Goal: Information Seeking & Learning: Learn about a topic

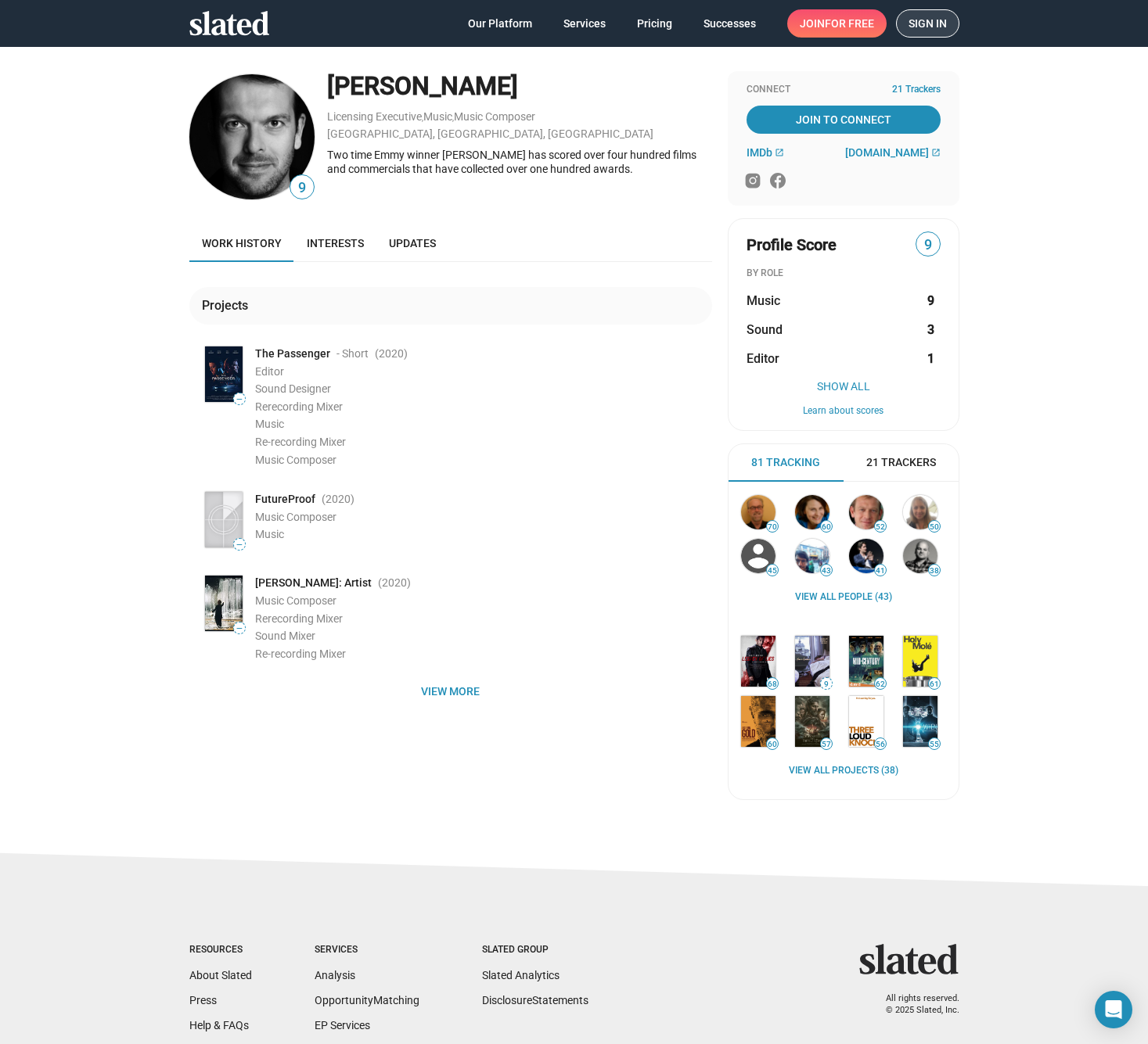
click at [910, 30] on span "Sign in" at bounding box center [928, 23] width 39 height 27
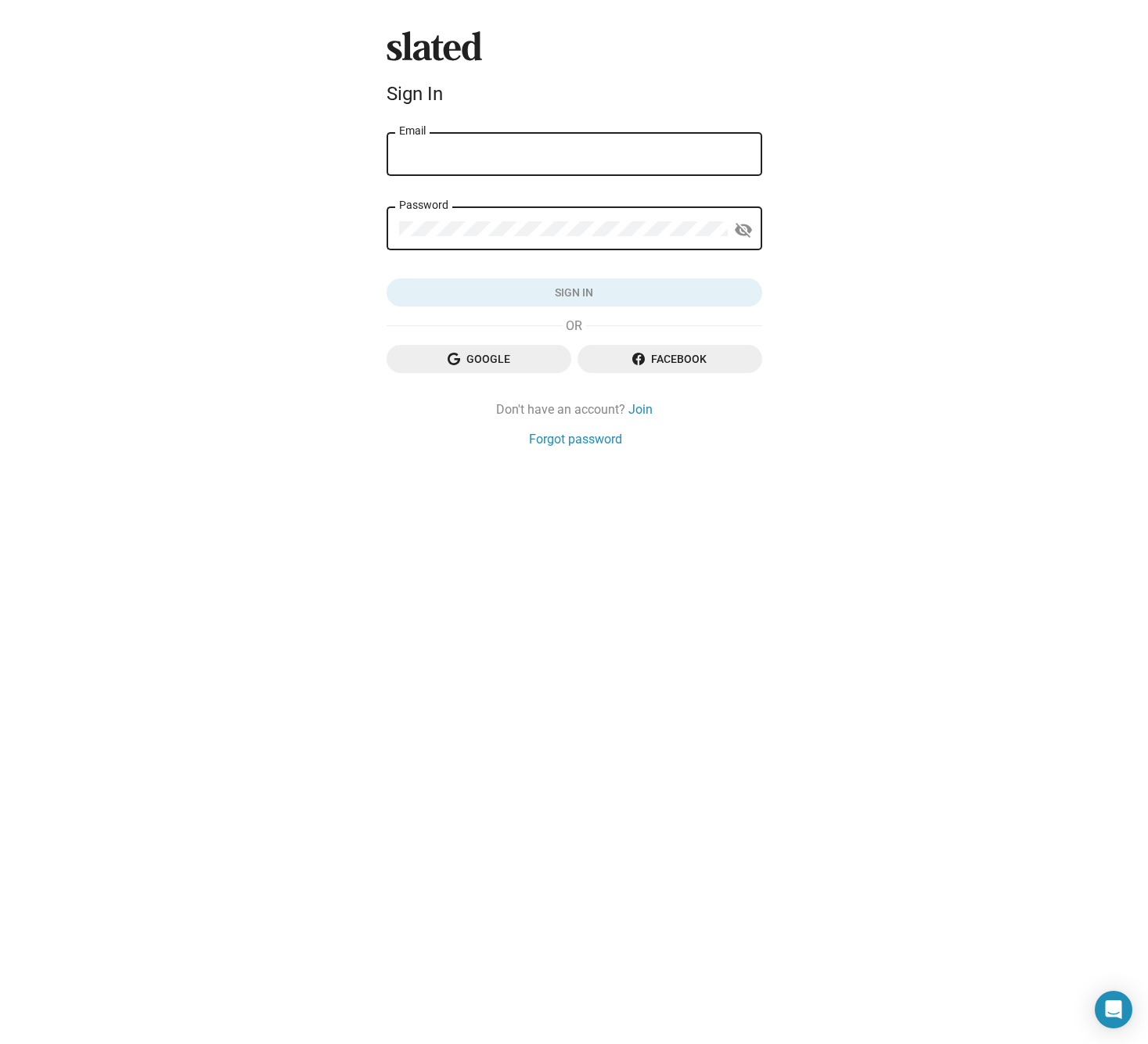
type input "larsdeutsch@pm.me"
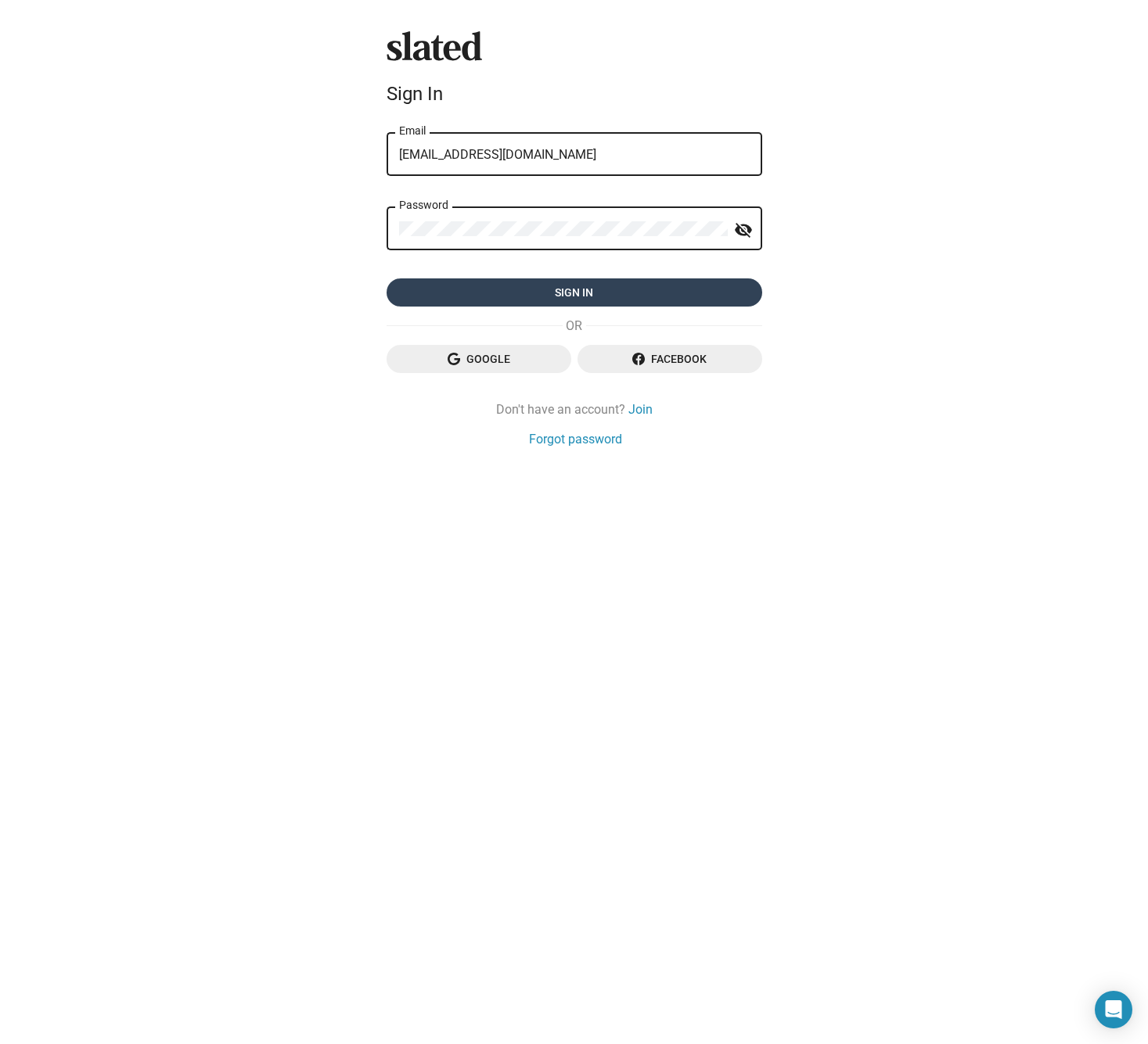
click at [581, 293] on span "Sign in" at bounding box center [574, 292] width 351 height 28
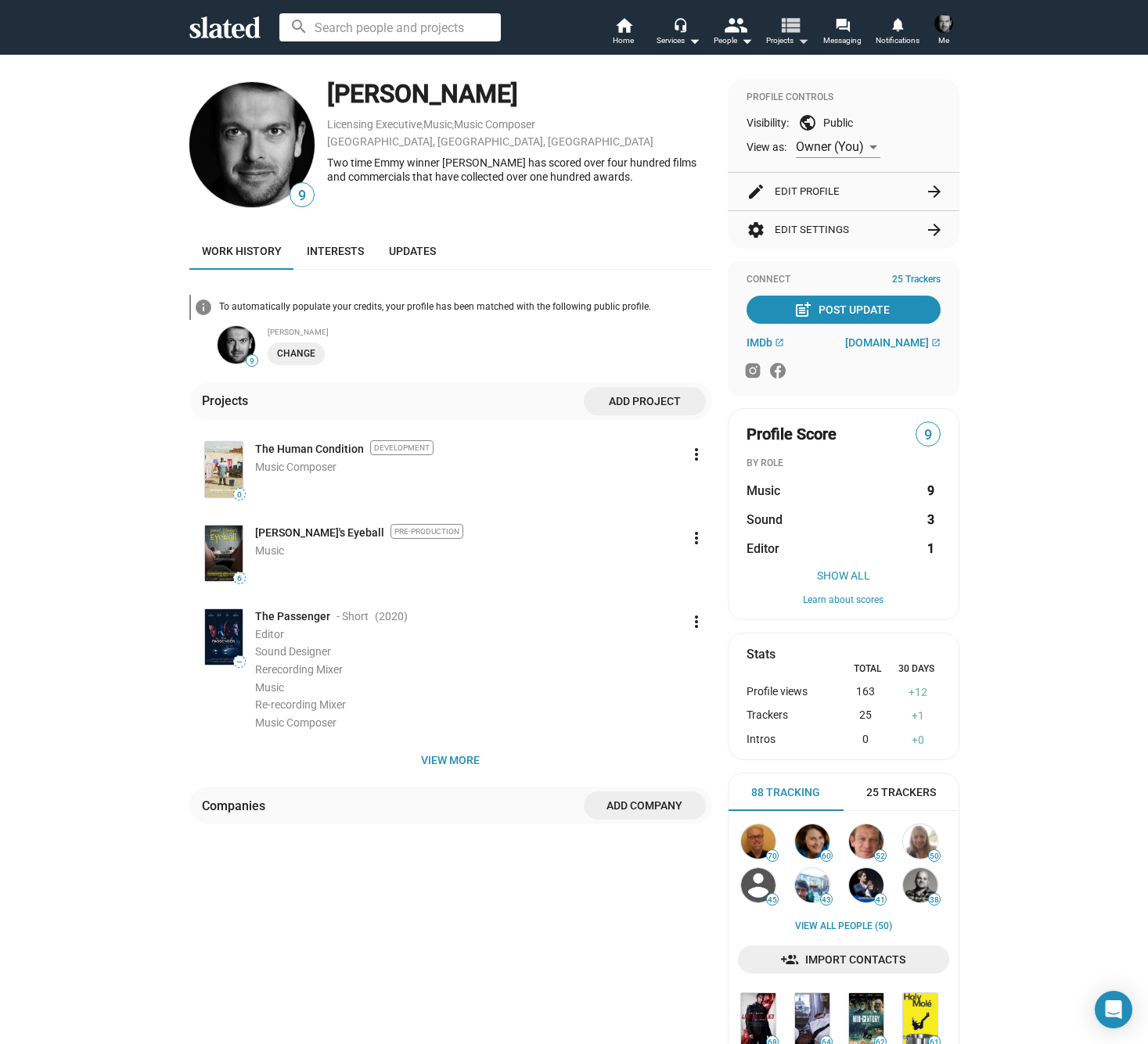
click at [784, 28] on mat-icon "view_list" at bounding box center [789, 25] width 23 height 23
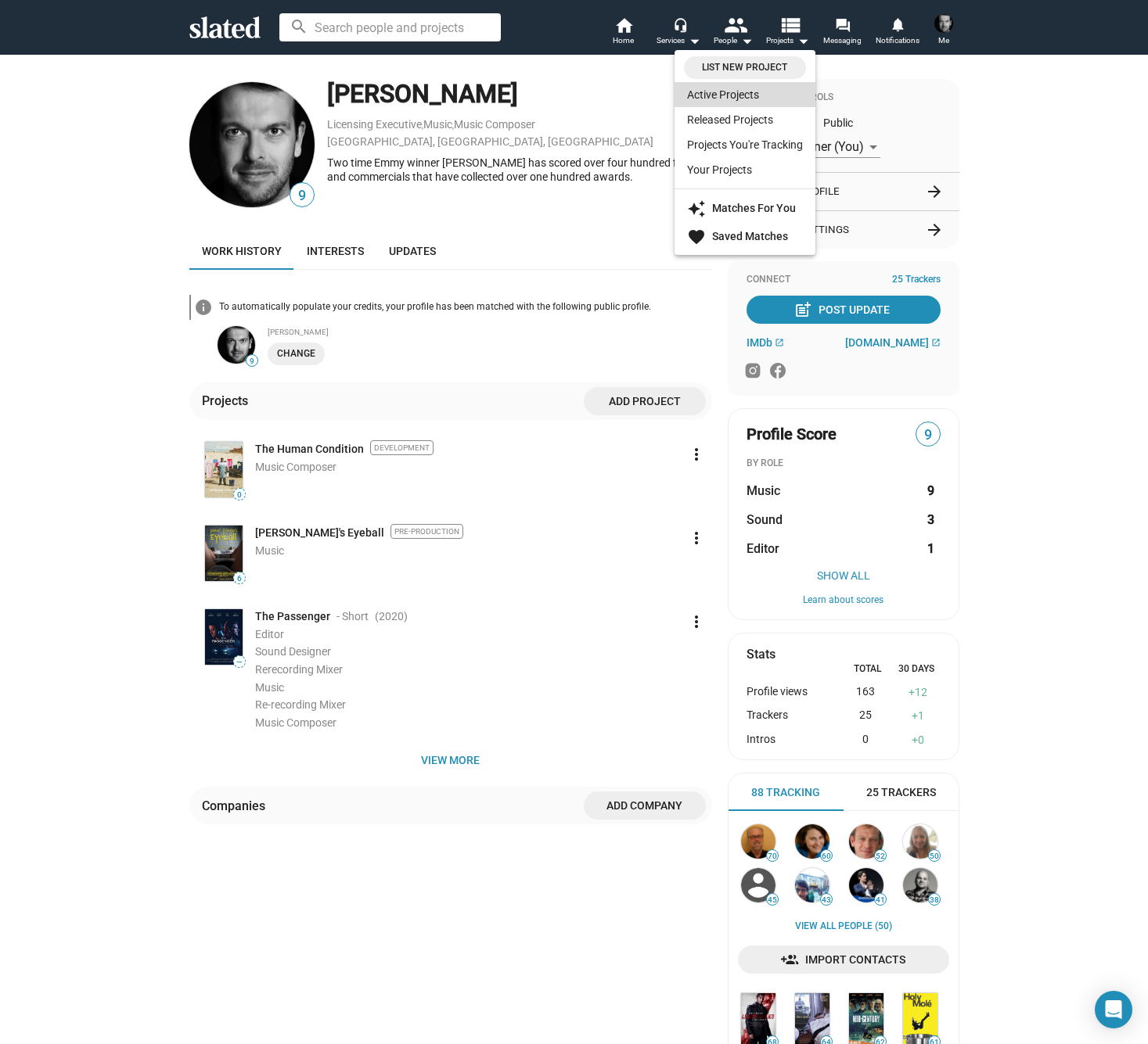
click at [710, 89] on link "Active Projects" at bounding box center [744, 94] width 141 height 25
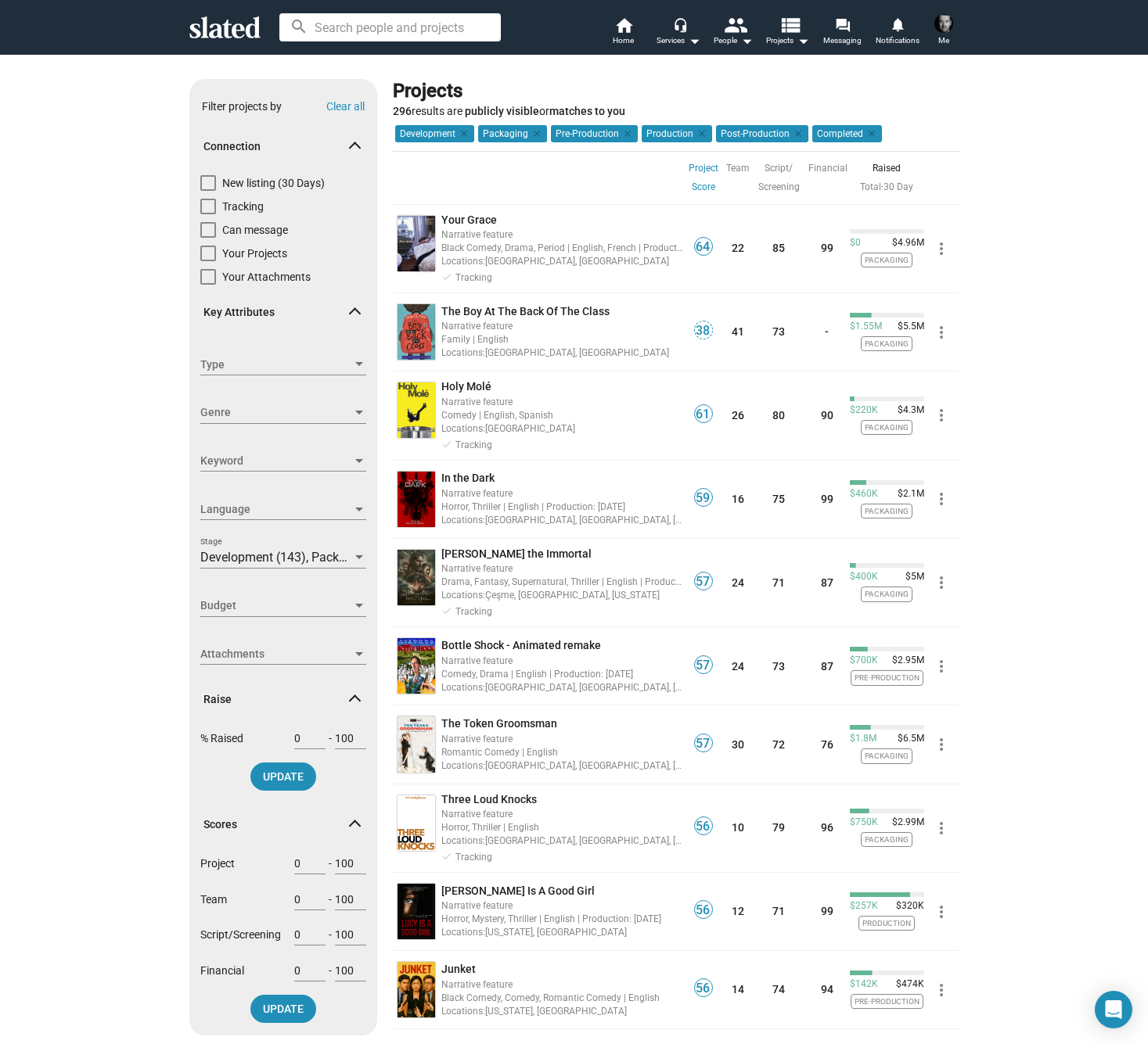
click at [211, 175] on span at bounding box center [208, 183] width 15 height 15
click at [208, 191] on input "New listing (30 Days)" at bounding box center [208, 191] width 1 height 1
checkbox input "true"
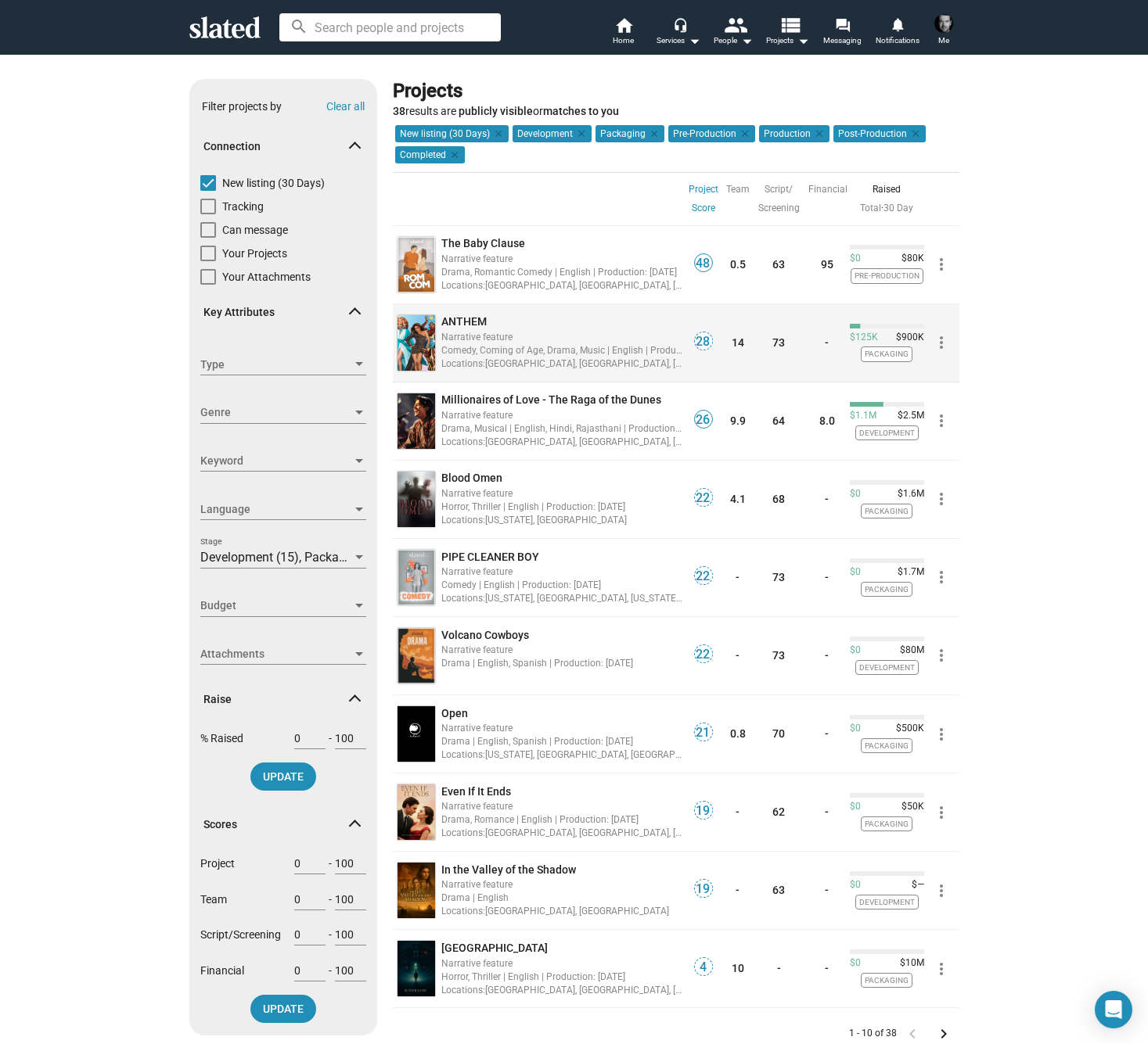
click at [467, 319] on span "ANTHEM" at bounding box center [463, 322] width 45 height 13
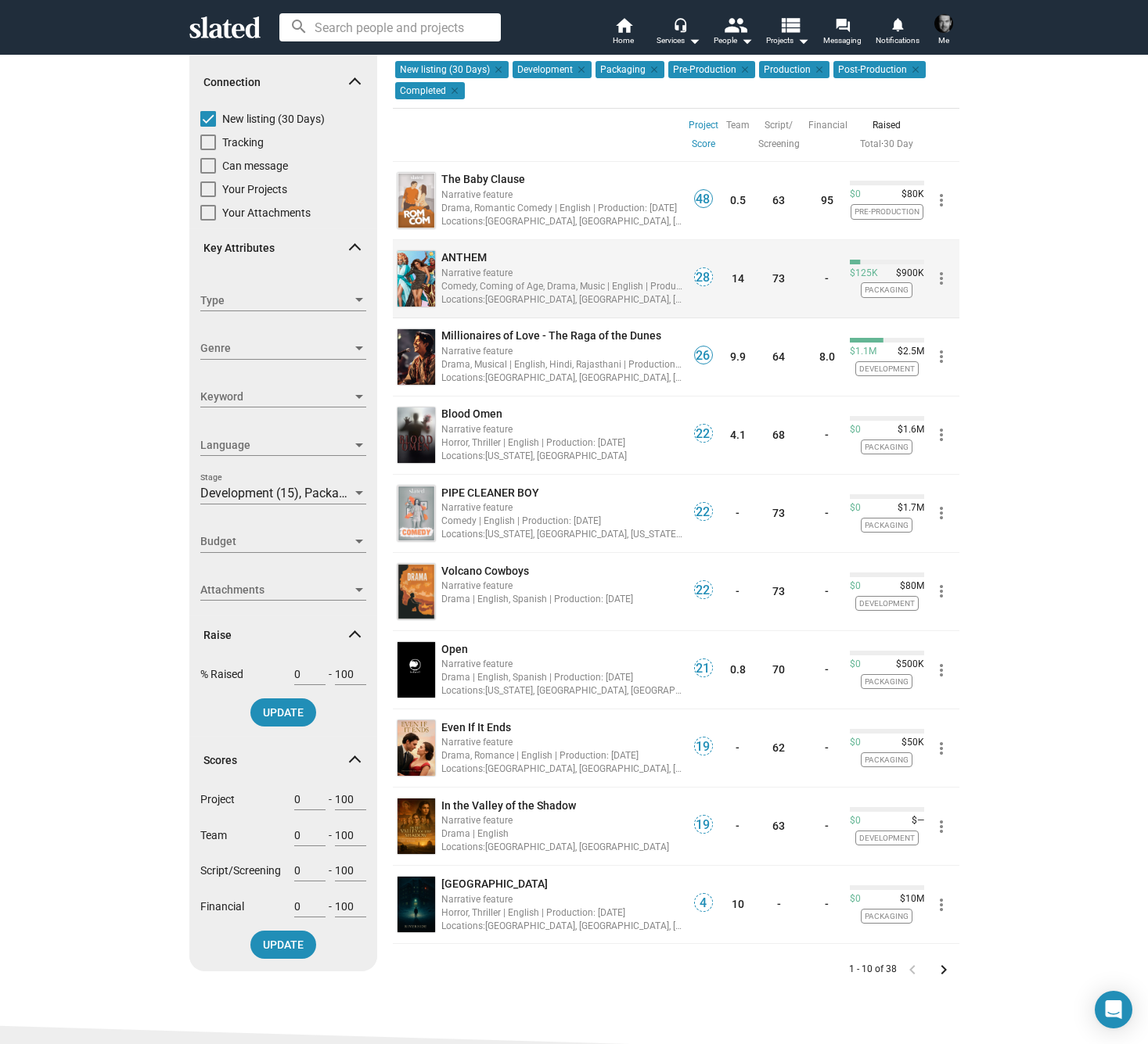
scroll to position [69, 0]
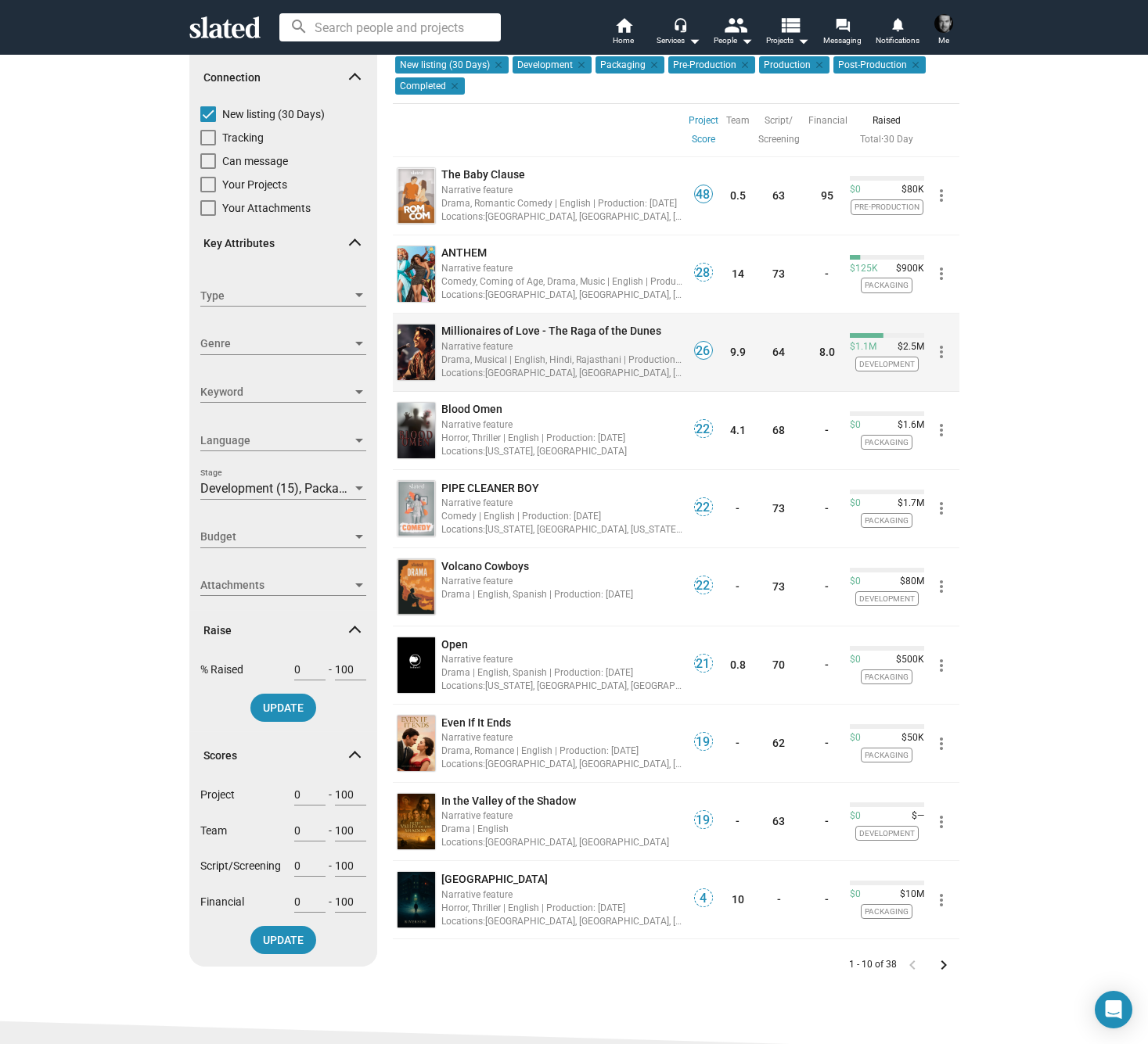
click at [470, 329] on span "Millionaires of Love - The Raga of the Dunes" at bounding box center [550, 331] width 220 height 13
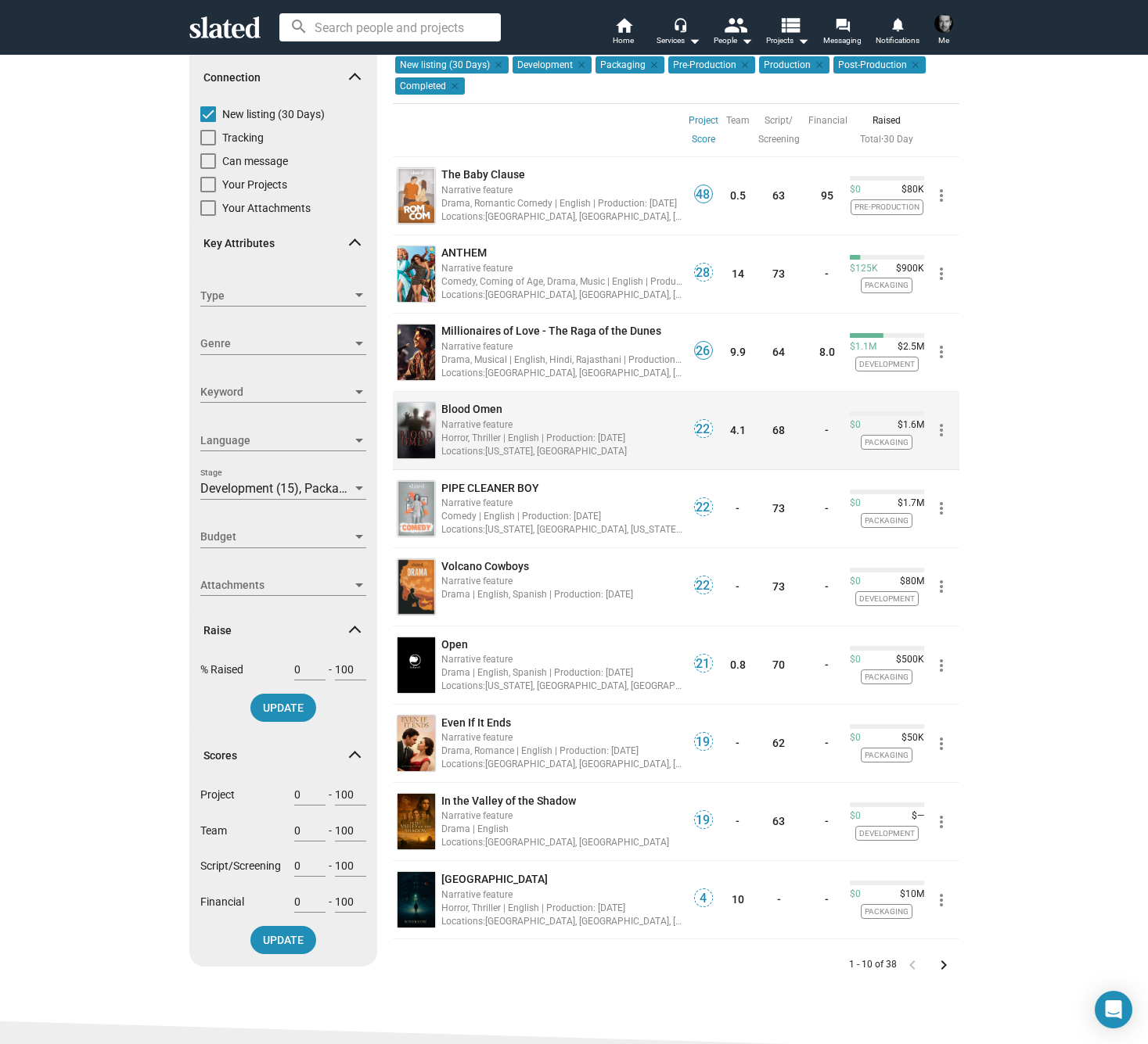
click at [455, 410] on span "Blood Omen" at bounding box center [471, 409] width 61 height 13
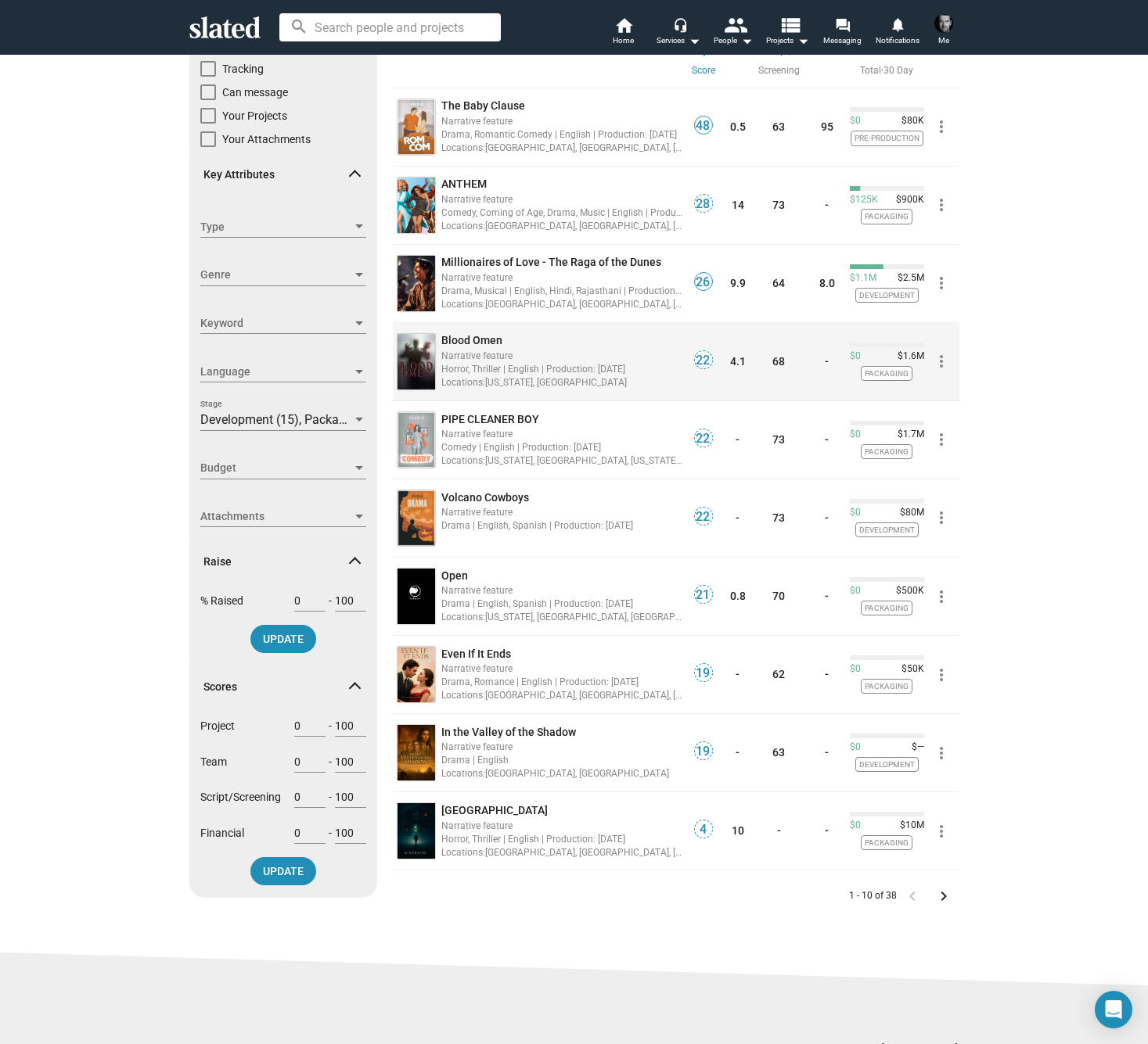
scroll to position [138, 0]
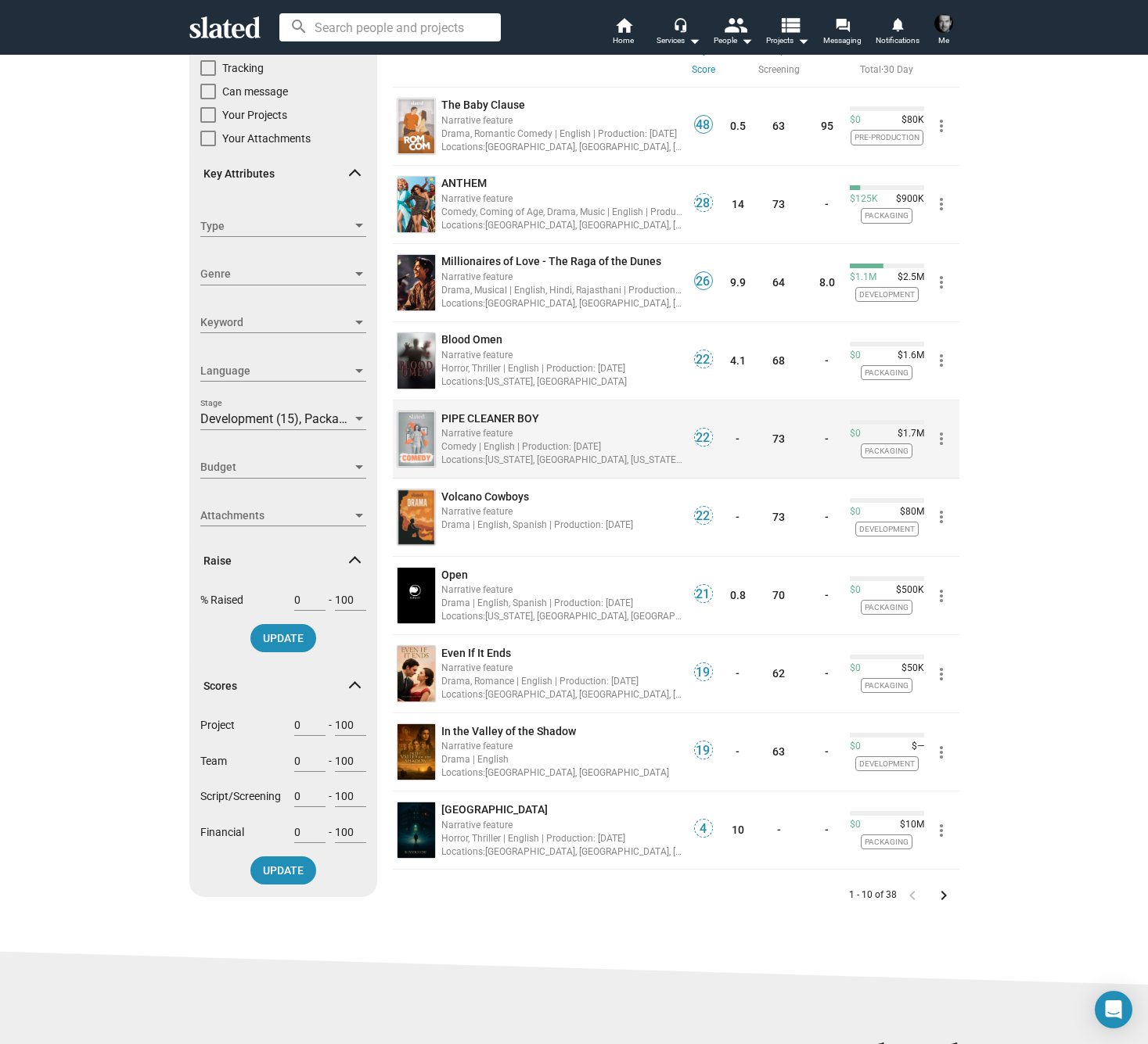
click at [473, 414] on span "PIPE CLEANER BOY" at bounding box center [490, 418] width 98 height 13
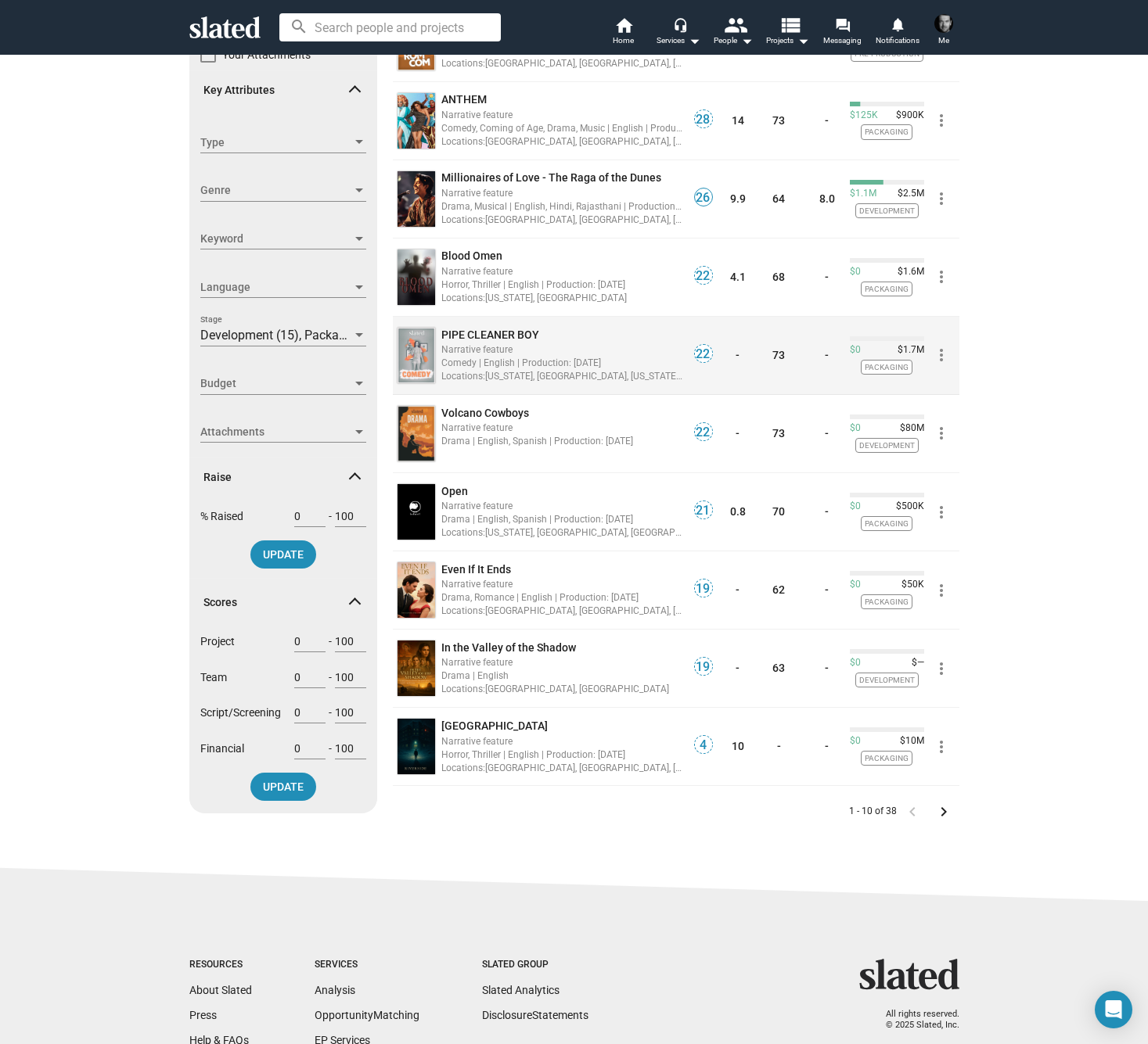
scroll to position [228, 0]
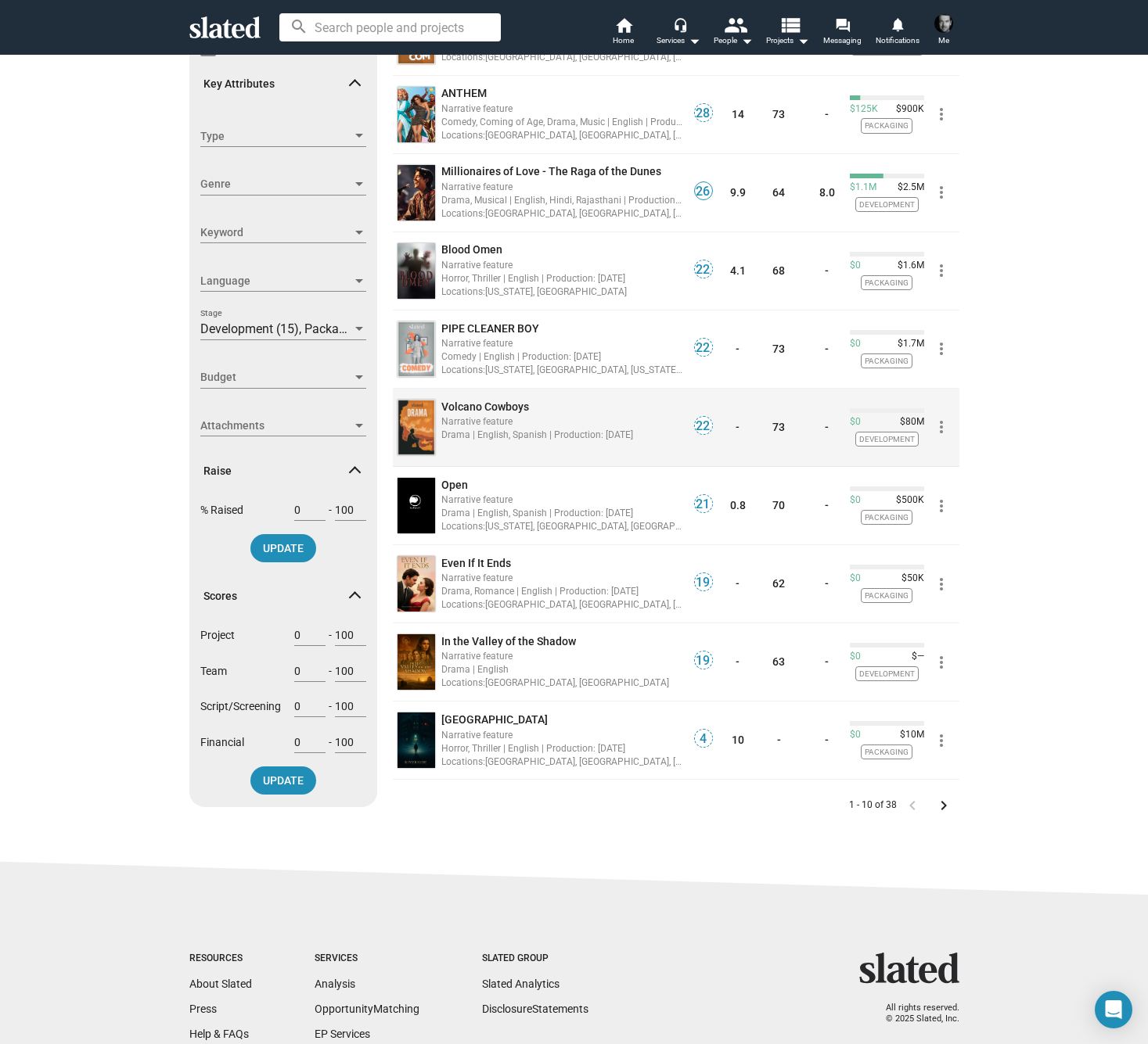
click at [479, 401] on span "Volcano Cowboys" at bounding box center [484, 407] width 88 height 13
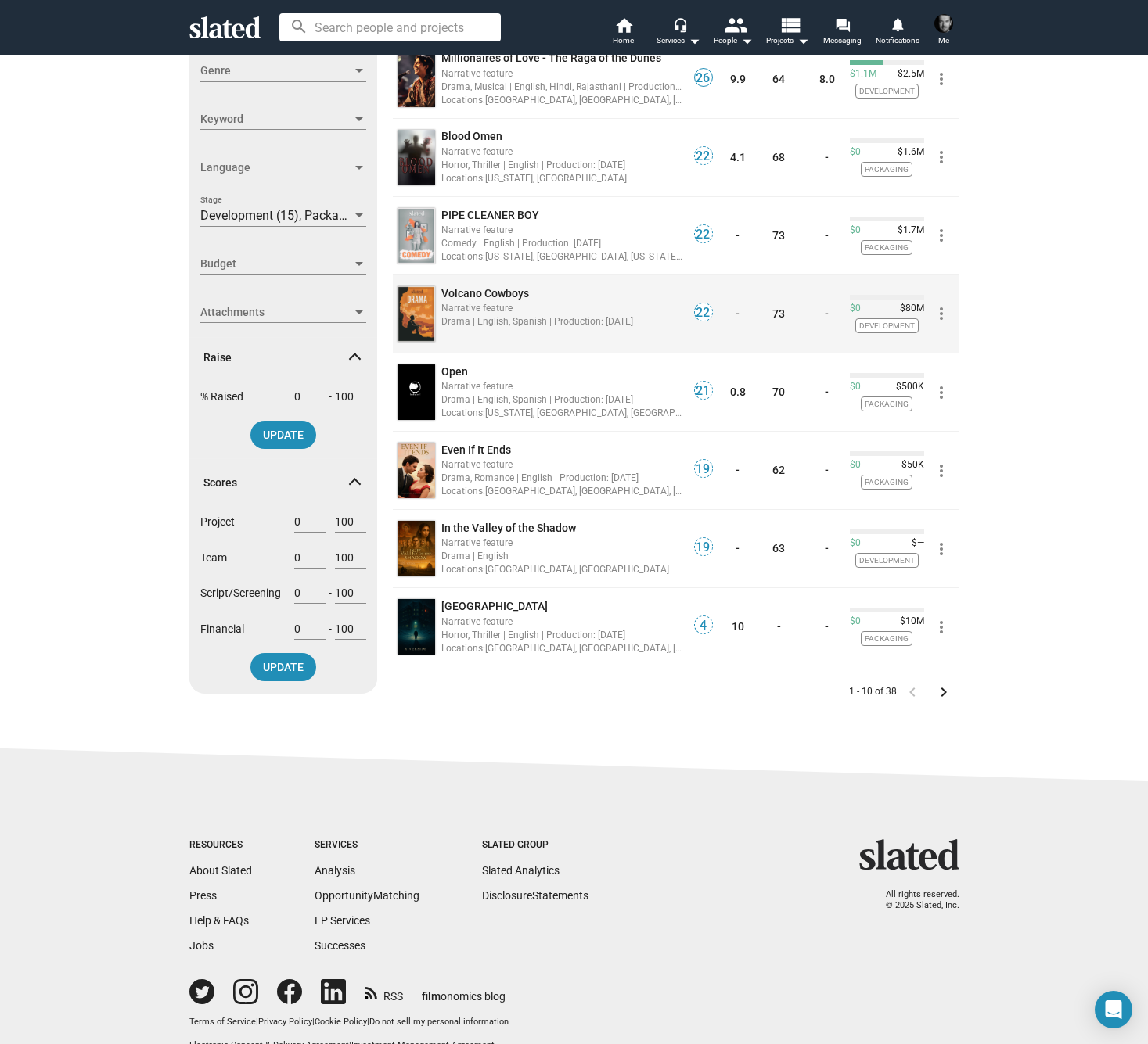
scroll to position [347, 0]
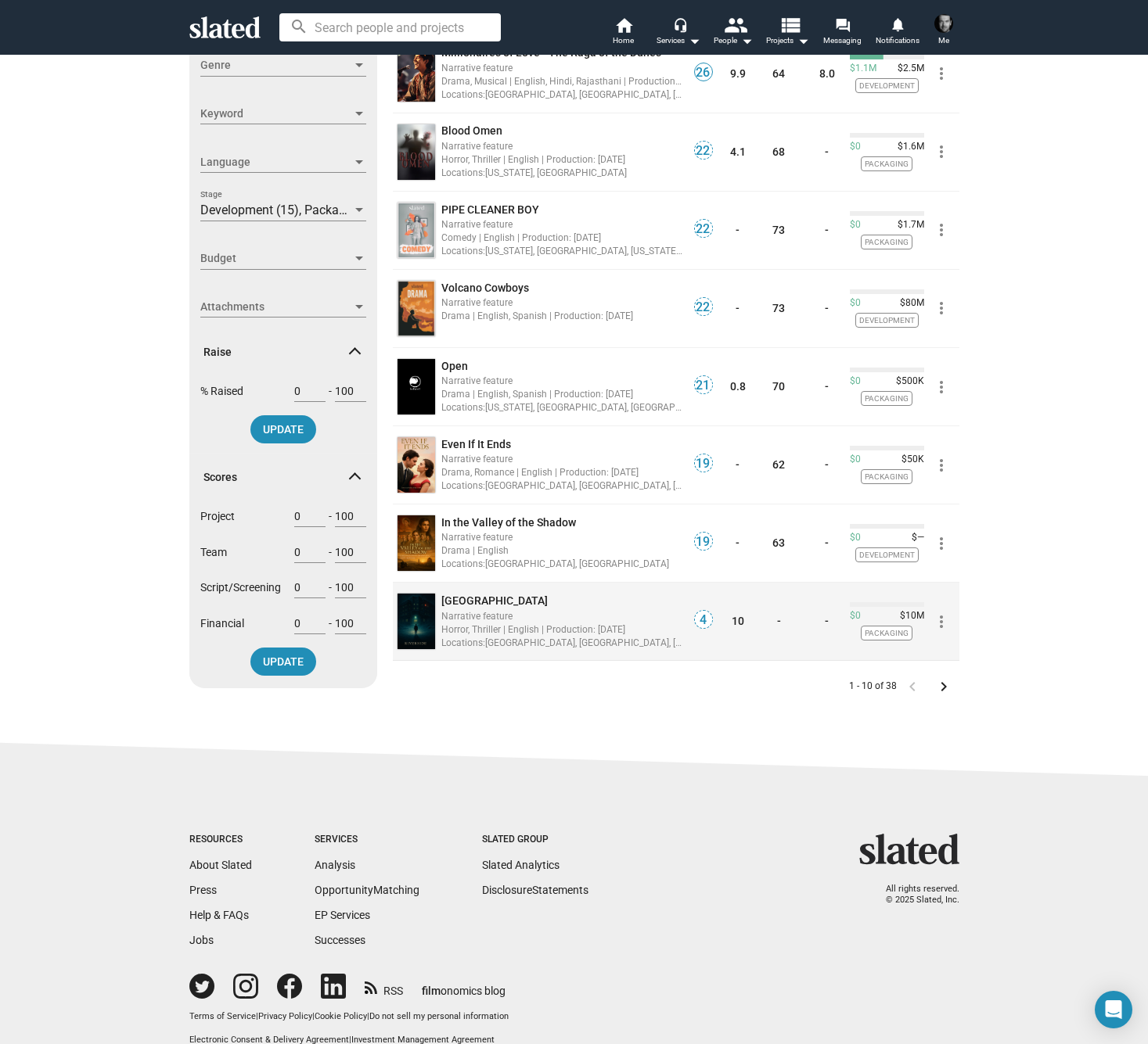
click at [469, 601] on span "Riverside" at bounding box center [494, 601] width 106 height 13
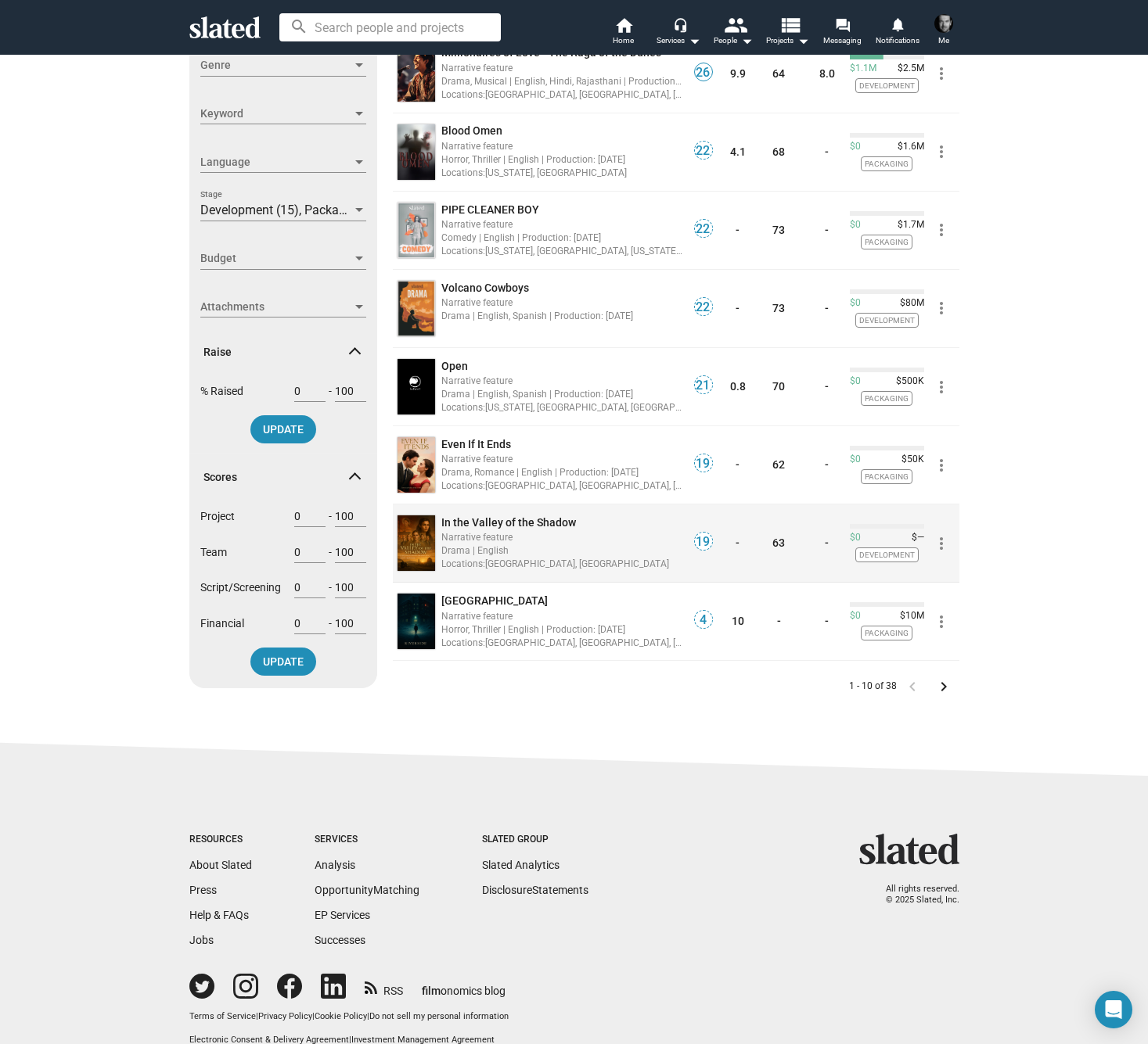
click at [499, 523] on span "In the Valley of the Shadow" at bounding box center [508, 523] width 134 height 13
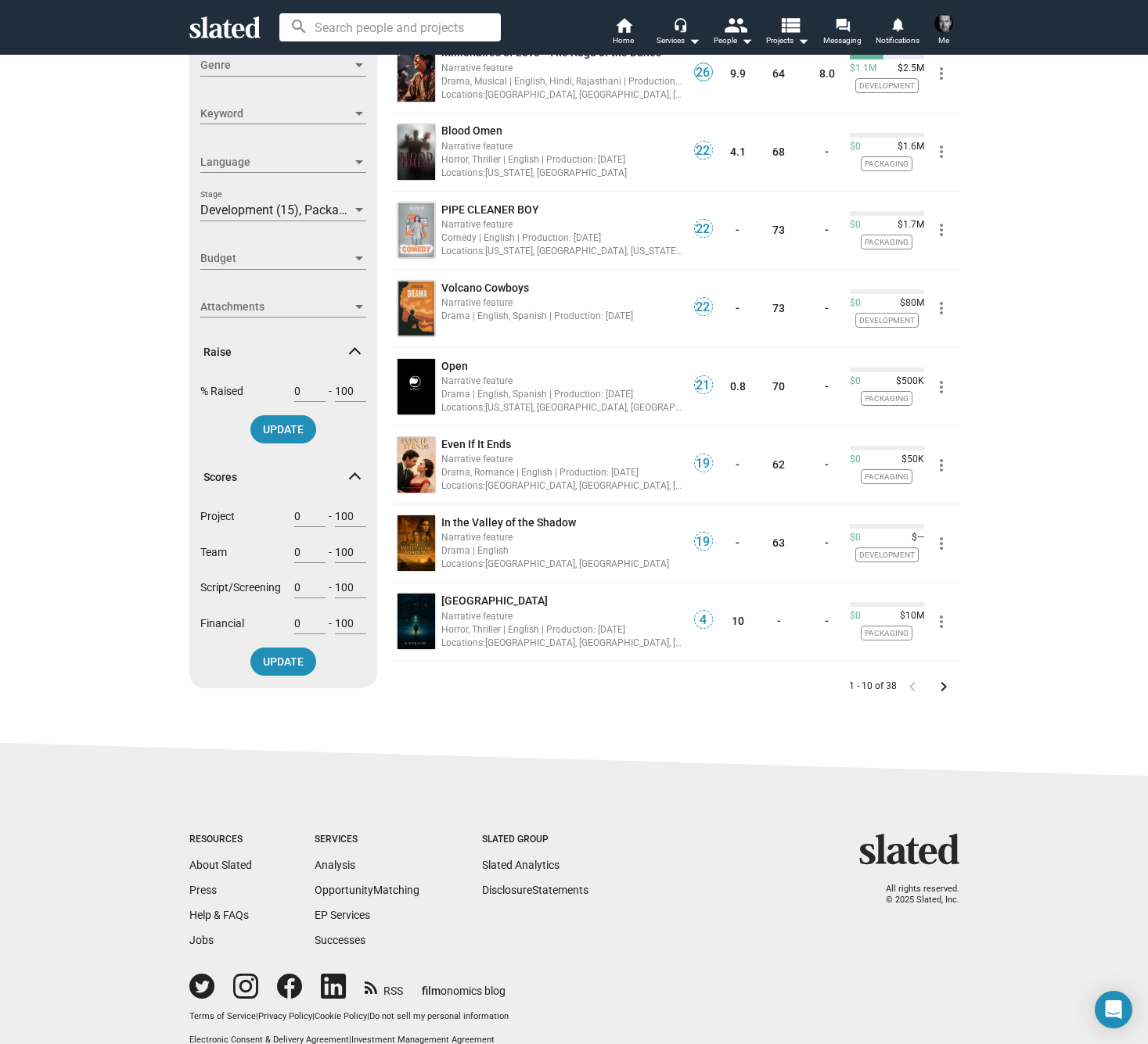
click at [940, 687] on mat-icon "keyboard_arrow_right" at bounding box center [943, 686] width 19 height 18
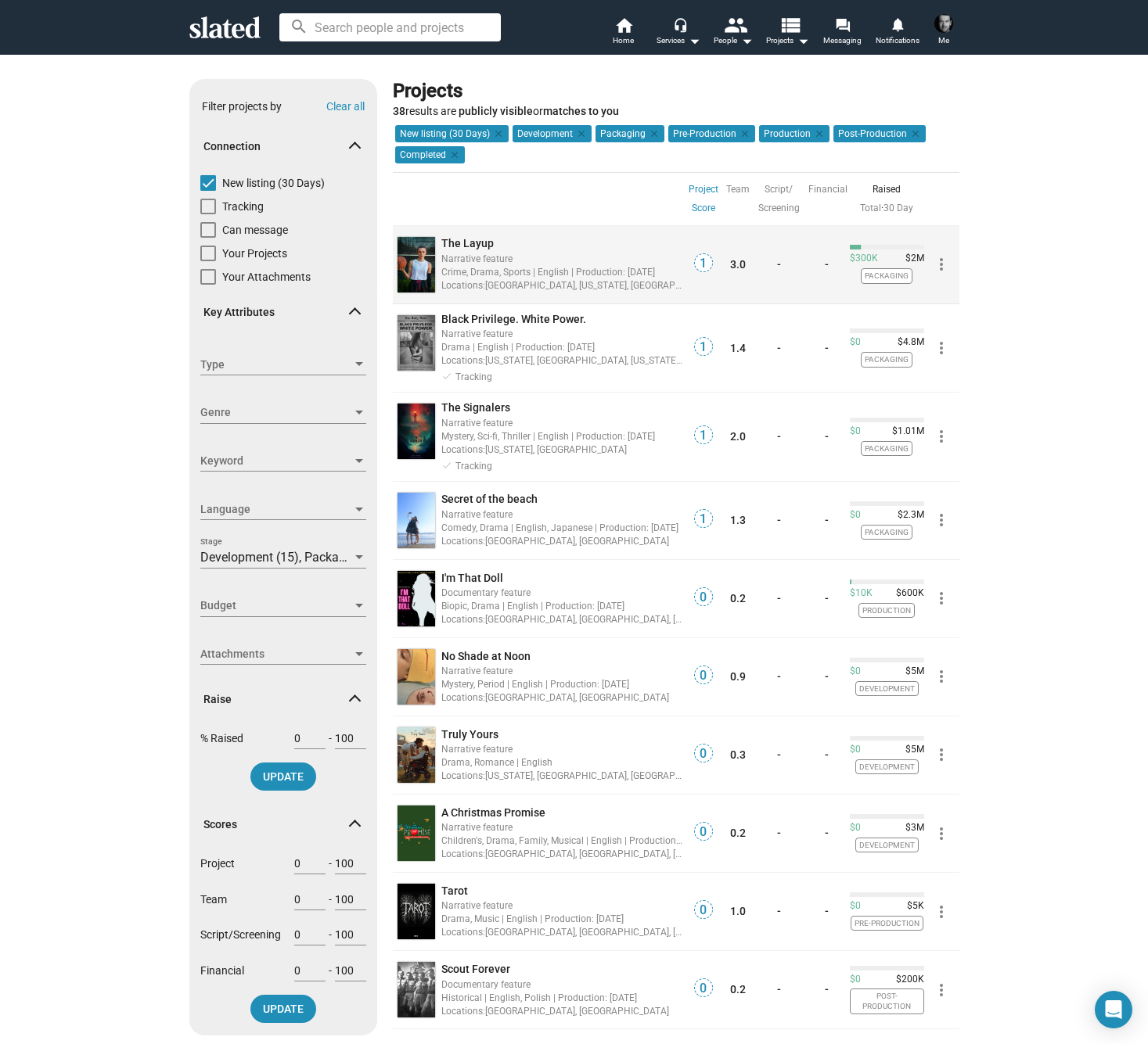
click at [473, 240] on span "The Layup" at bounding box center [467, 244] width 52 height 13
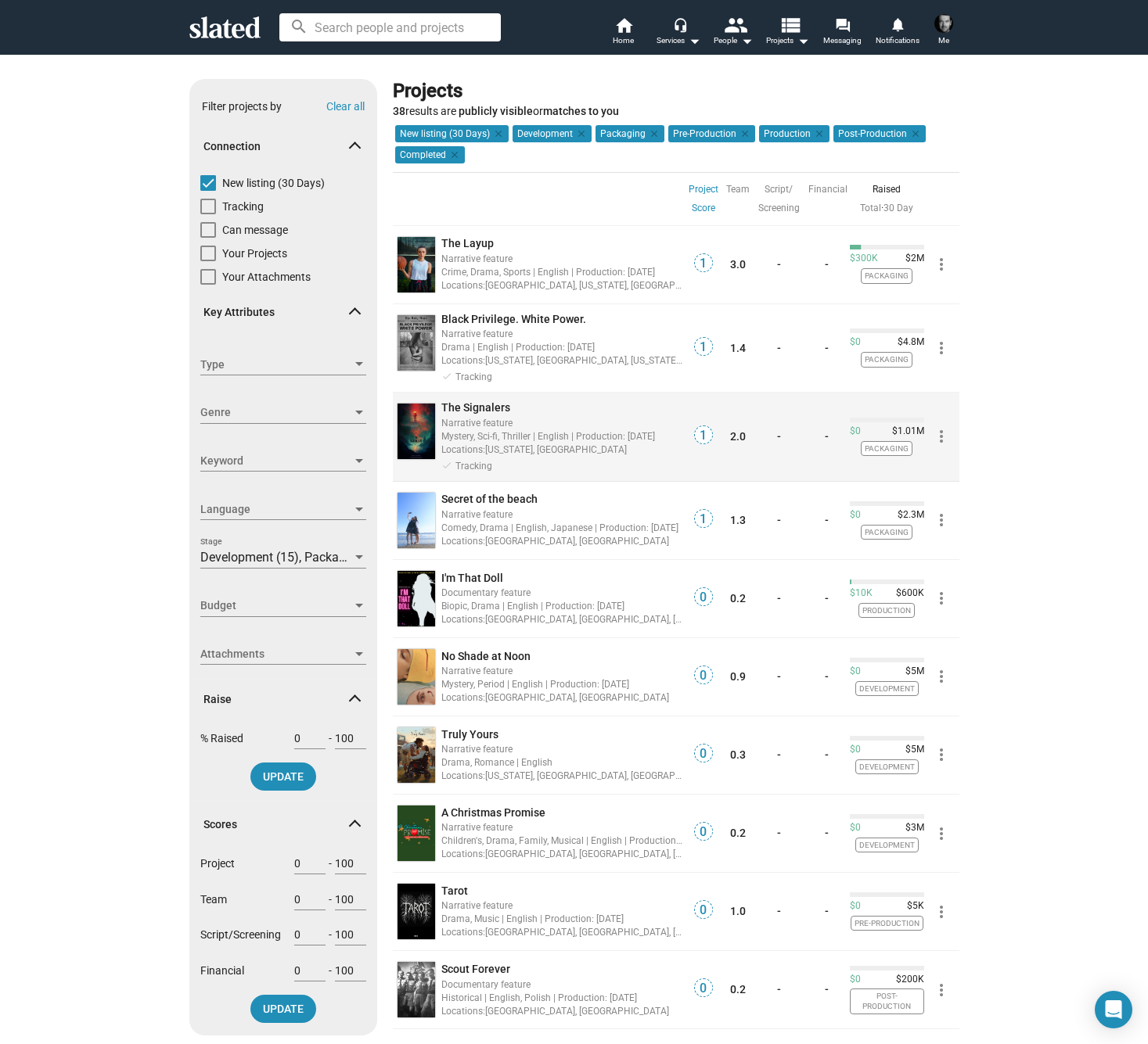
click at [468, 402] on span "The Signalers" at bounding box center [475, 408] width 69 height 13
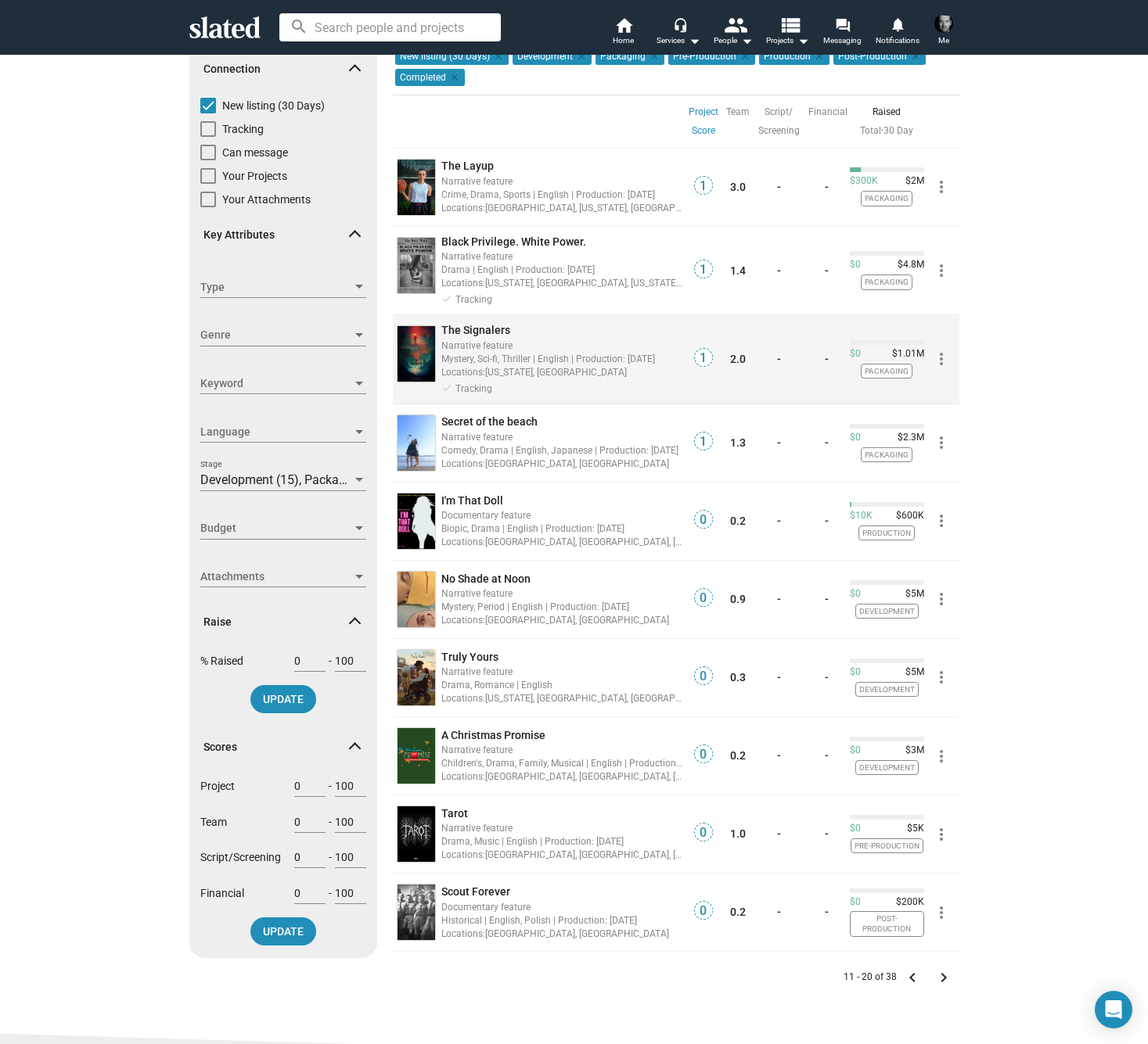
scroll to position [84, 0]
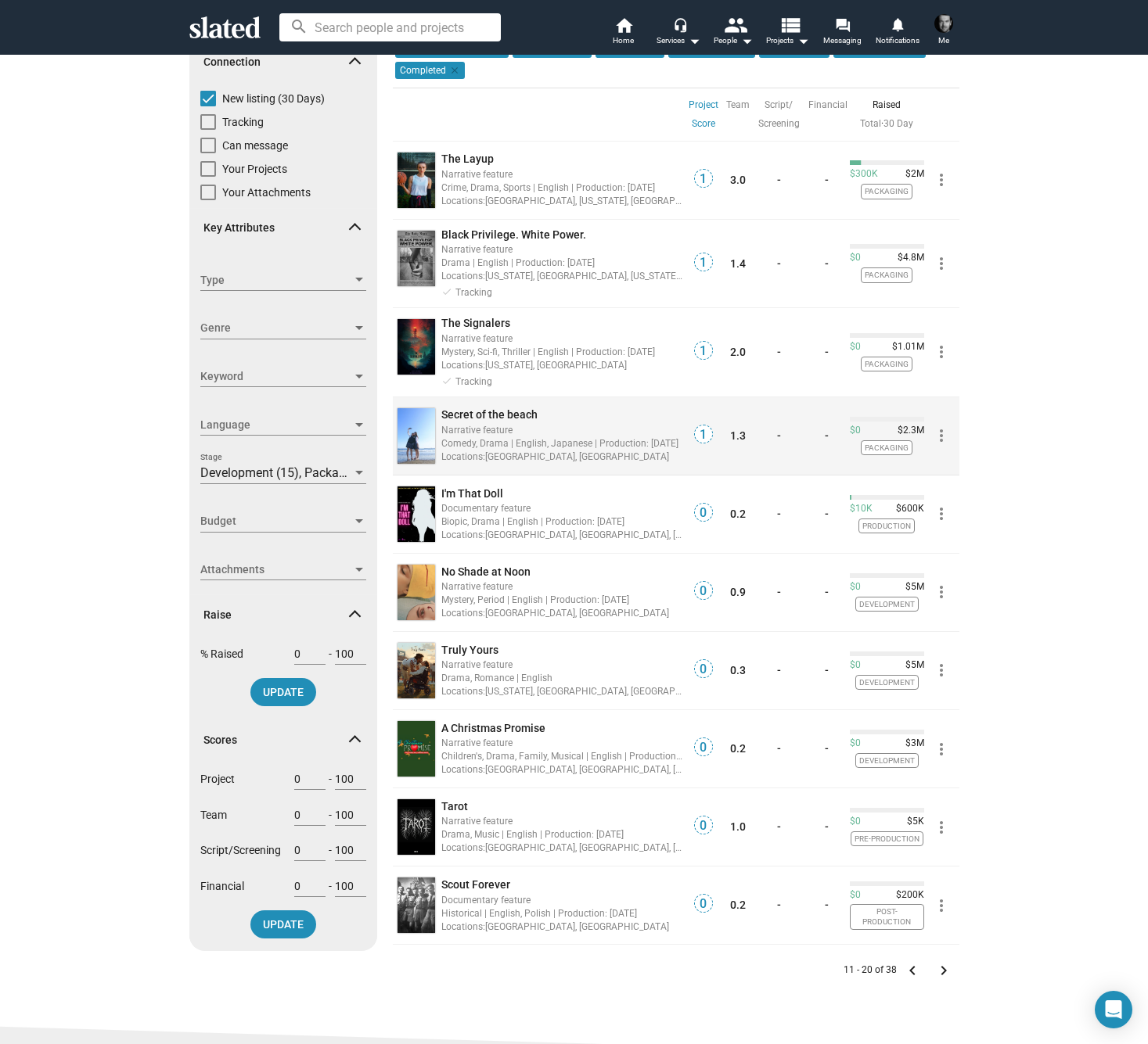
click at [473, 409] on span "Secret of the beach" at bounding box center [489, 415] width 97 height 13
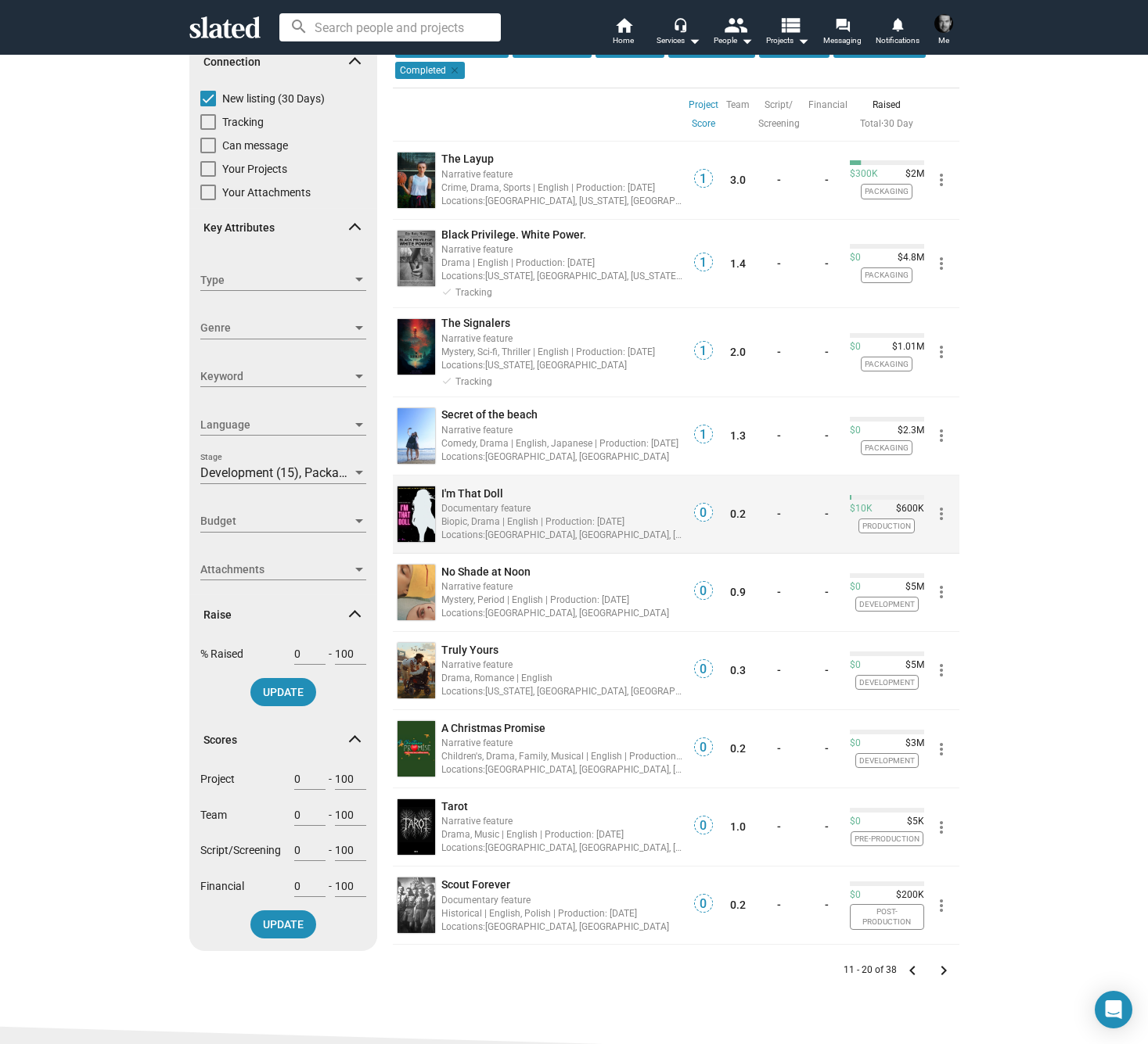
scroll to position [91, 0]
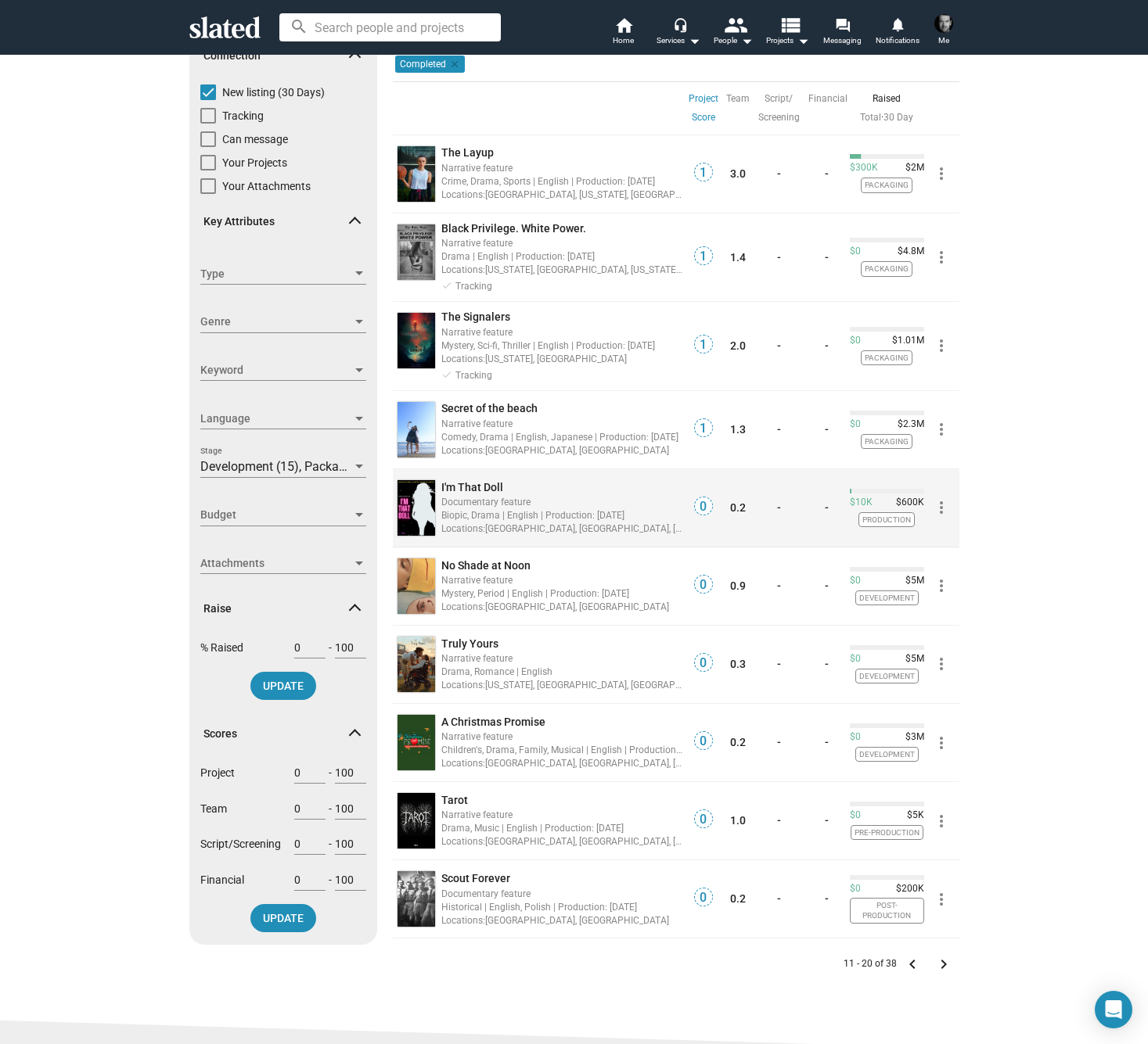
click at [478, 481] on span "I'm That Doll" at bounding box center [471, 487] width 62 height 13
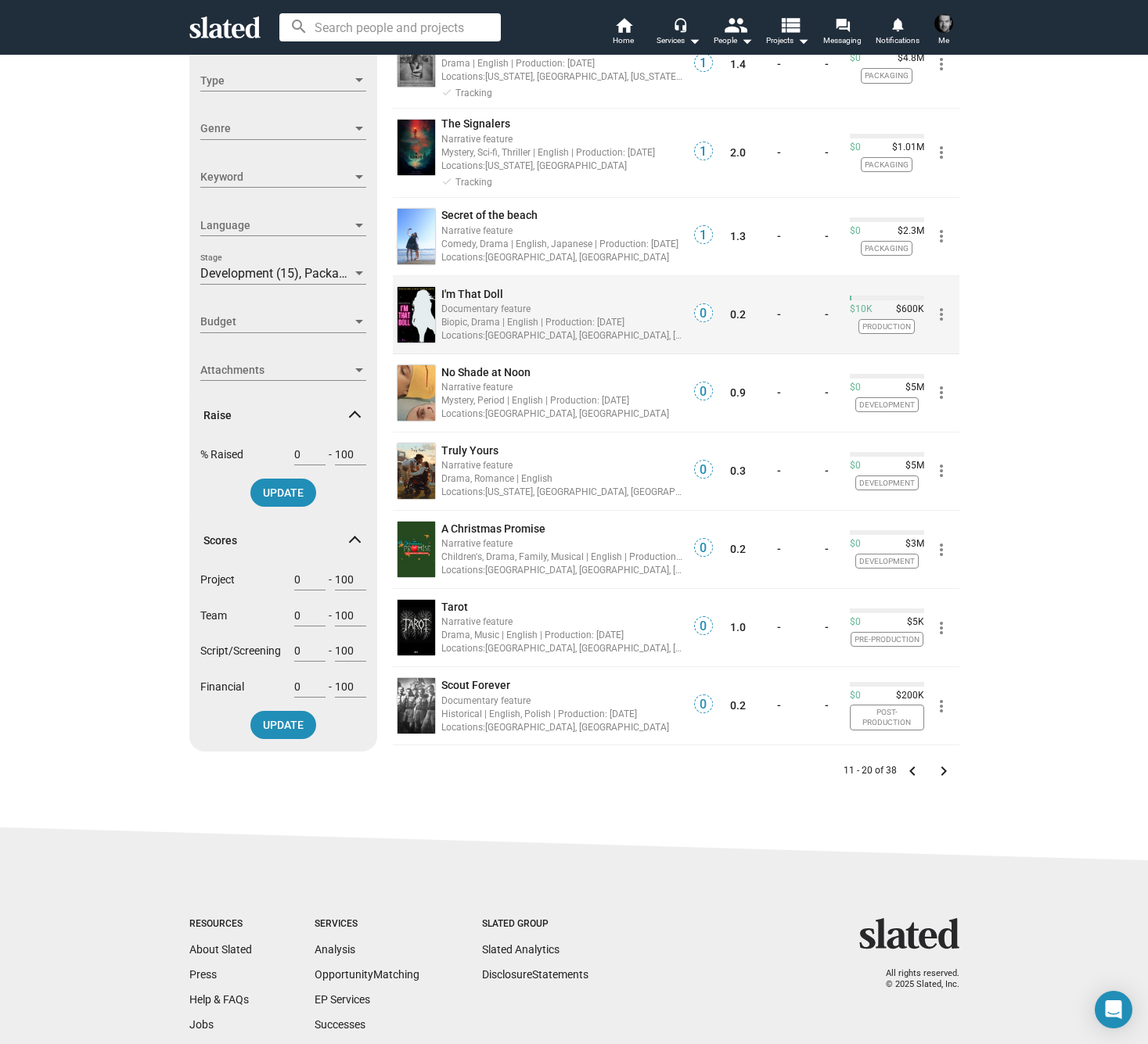
scroll to position [286, 0]
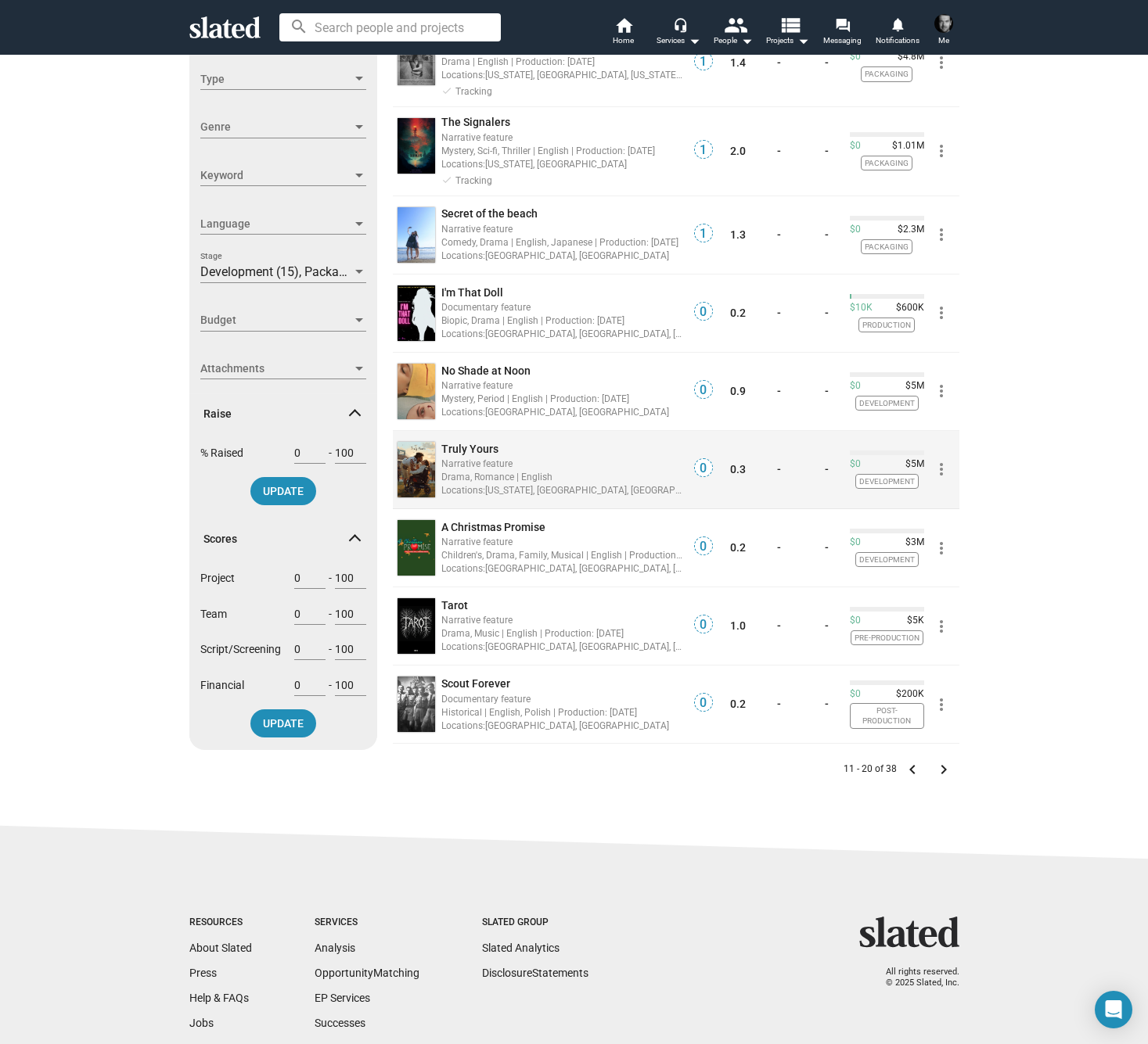
click at [466, 445] on span "Truly Yours" at bounding box center [469, 449] width 57 height 13
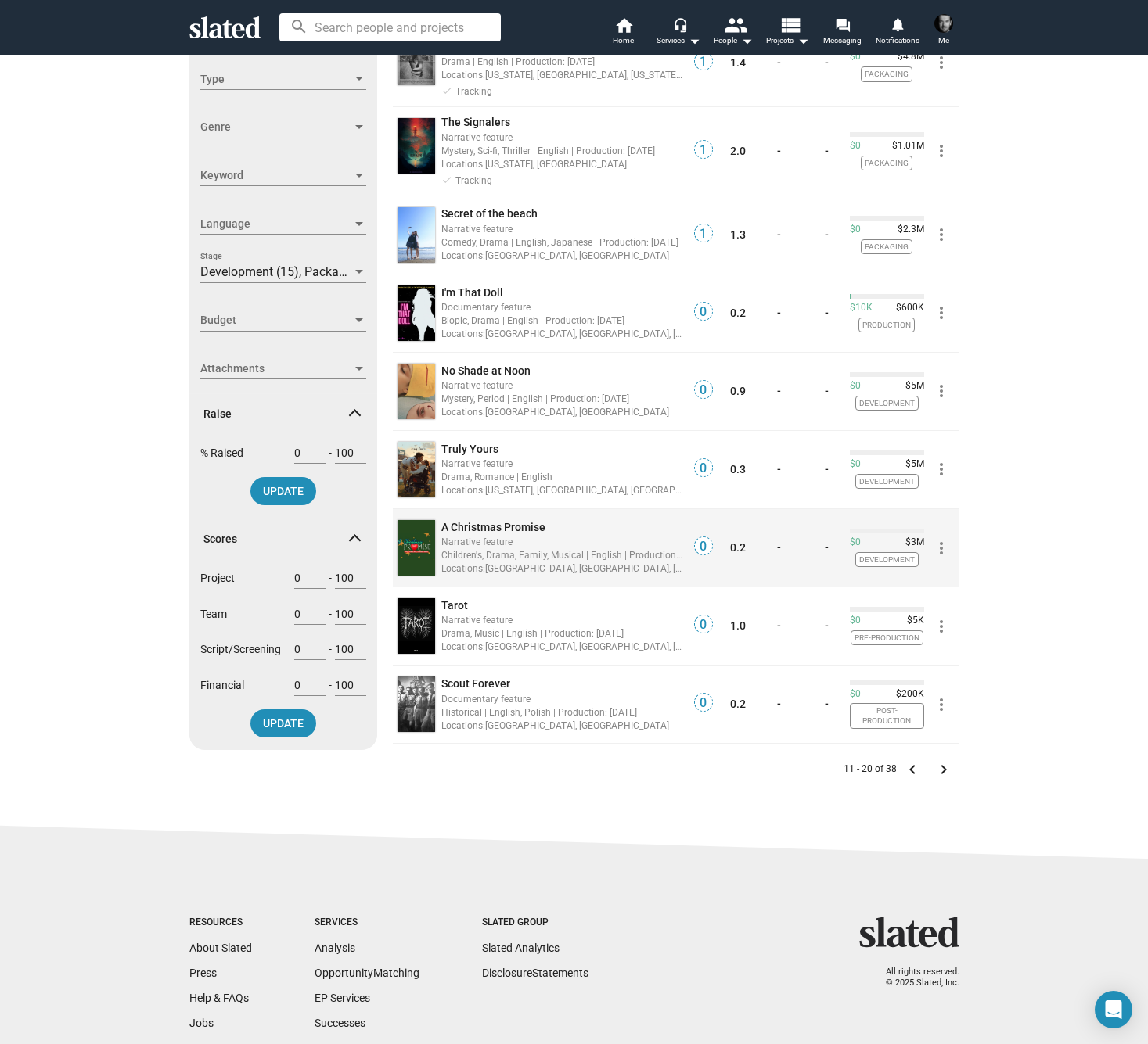
click at [513, 521] on span "A Christmas Promise" at bounding box center [492, 528] width 104 height 13
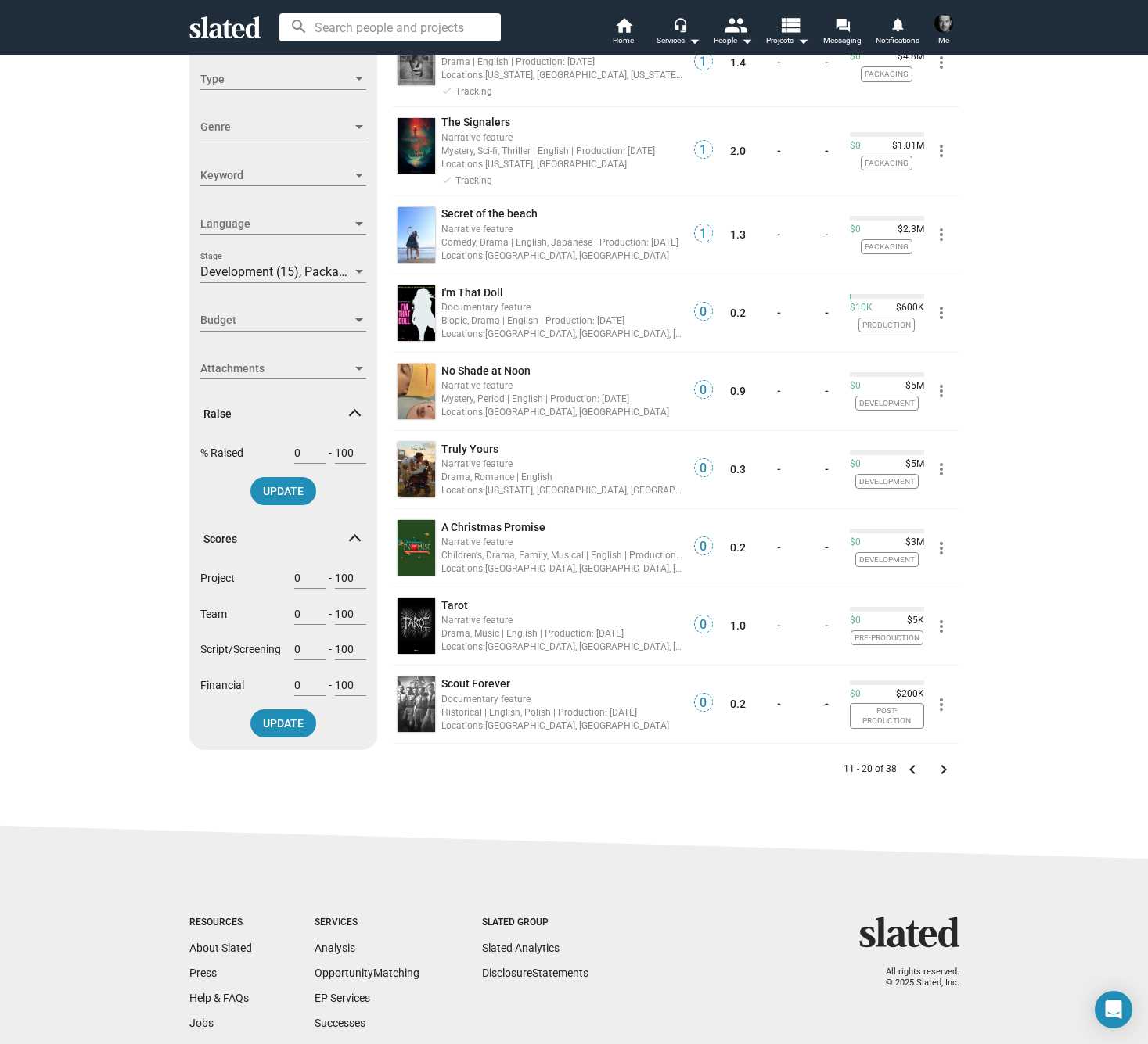
click at [940, 770] on mat-icon "keyboard_arrow_right" at bounding box center [943, 769] width 19 height 18
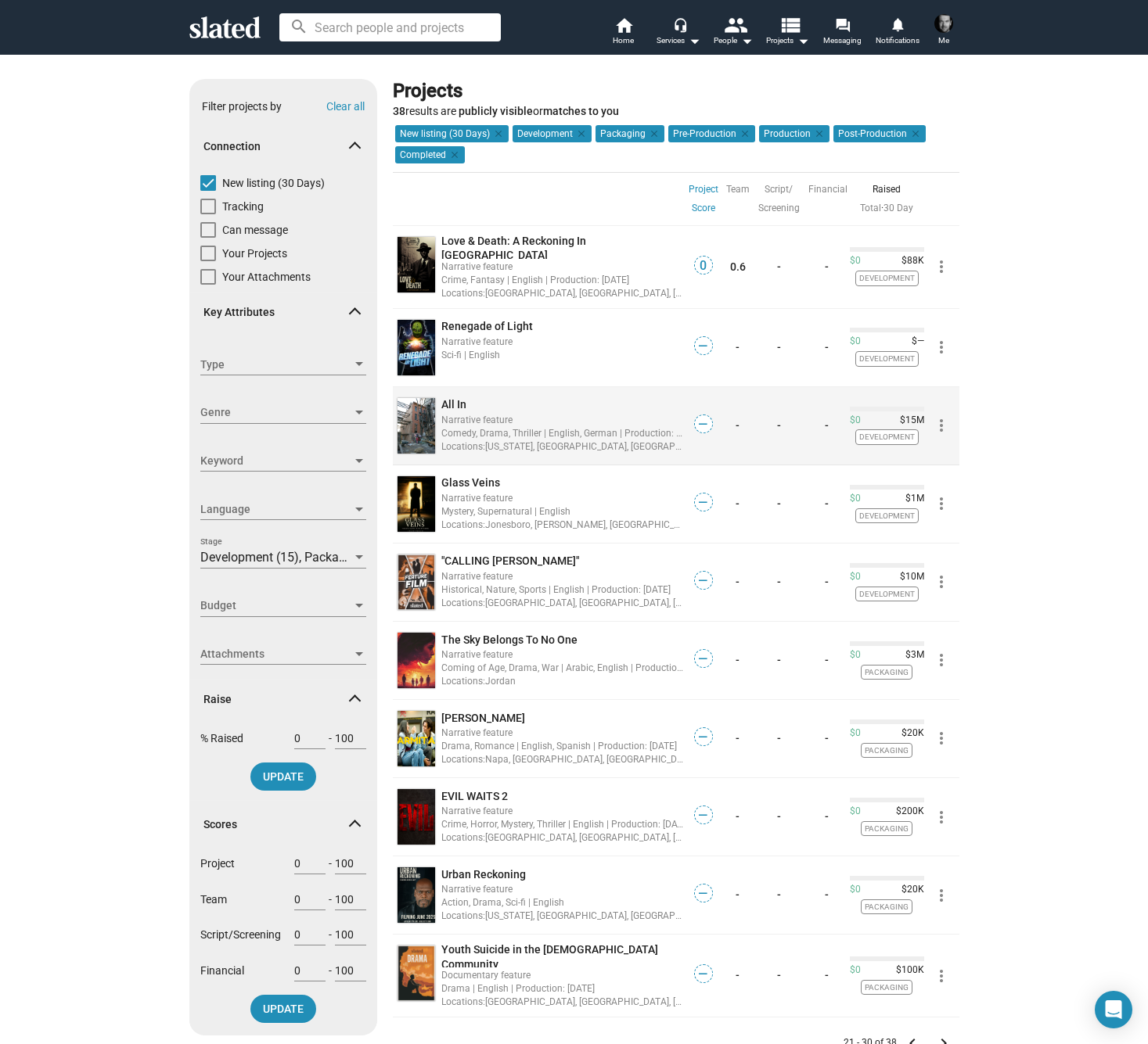
click at [457, 398] on span "All In" at bounding box center [453, 405] width 25 height 13
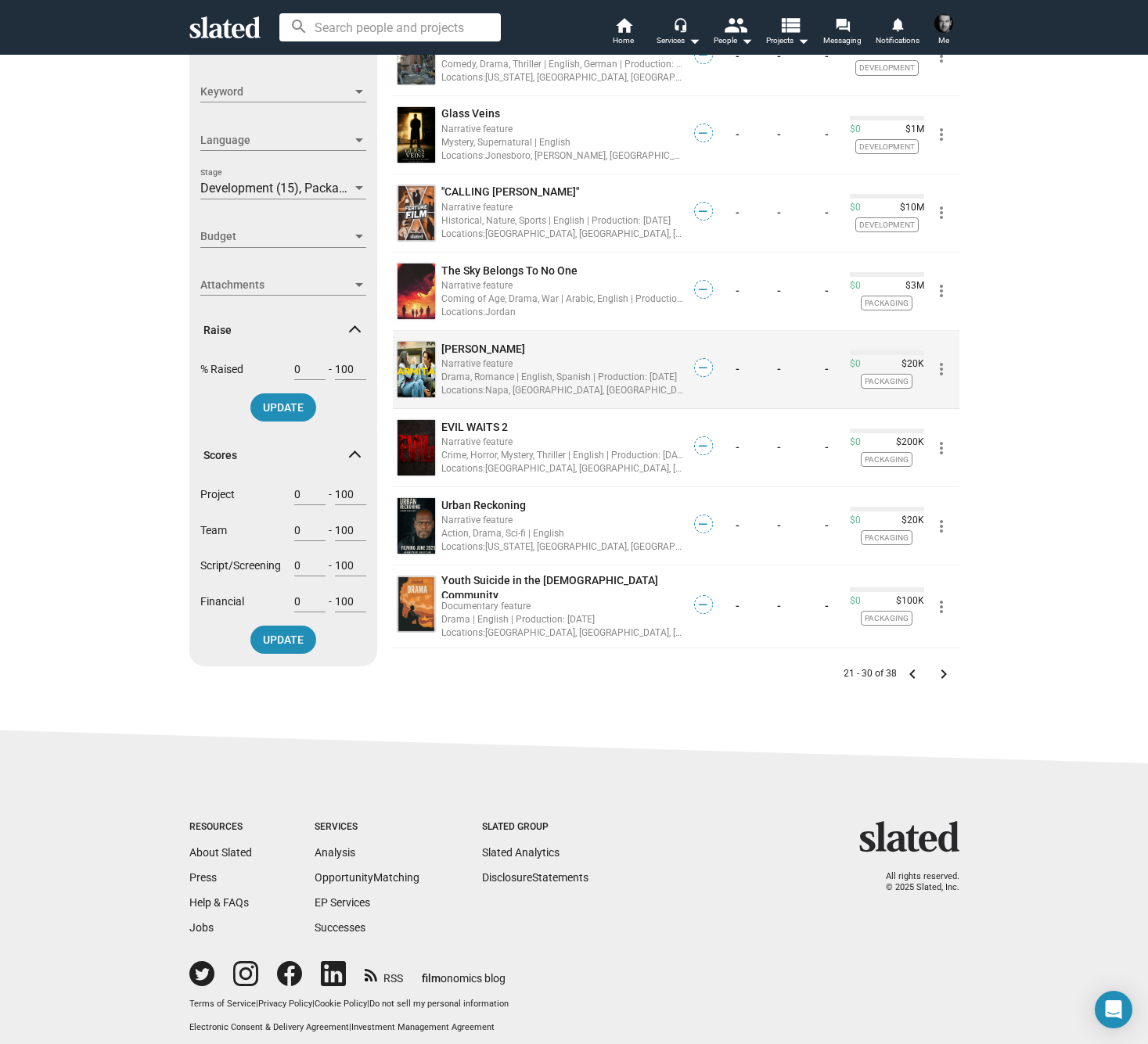
scroll to position [368, 0]
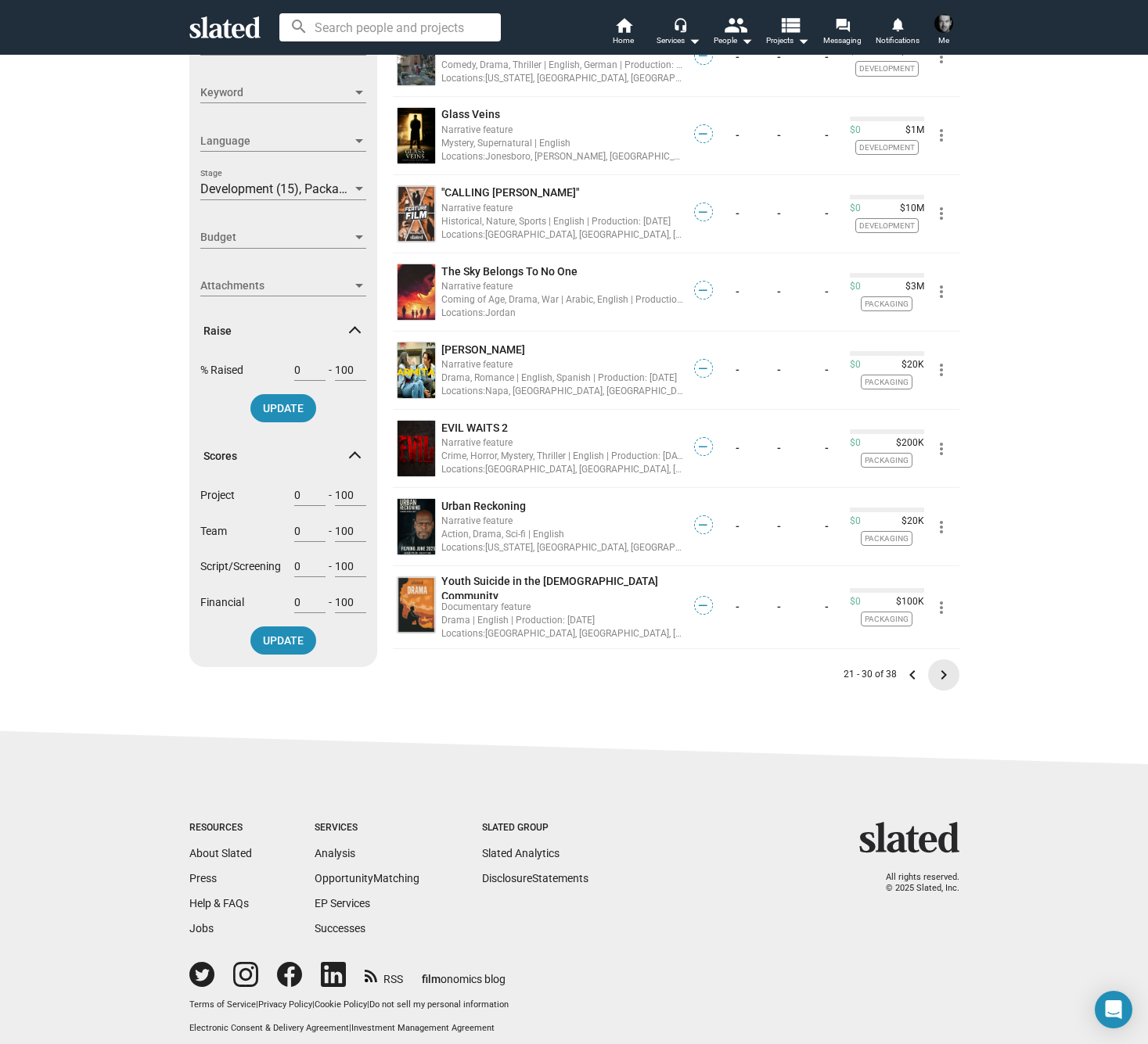
click at [947, 666] on mat-icon "keyboard_arrow_right" at bounding box center [943, 675] width 19 height 18
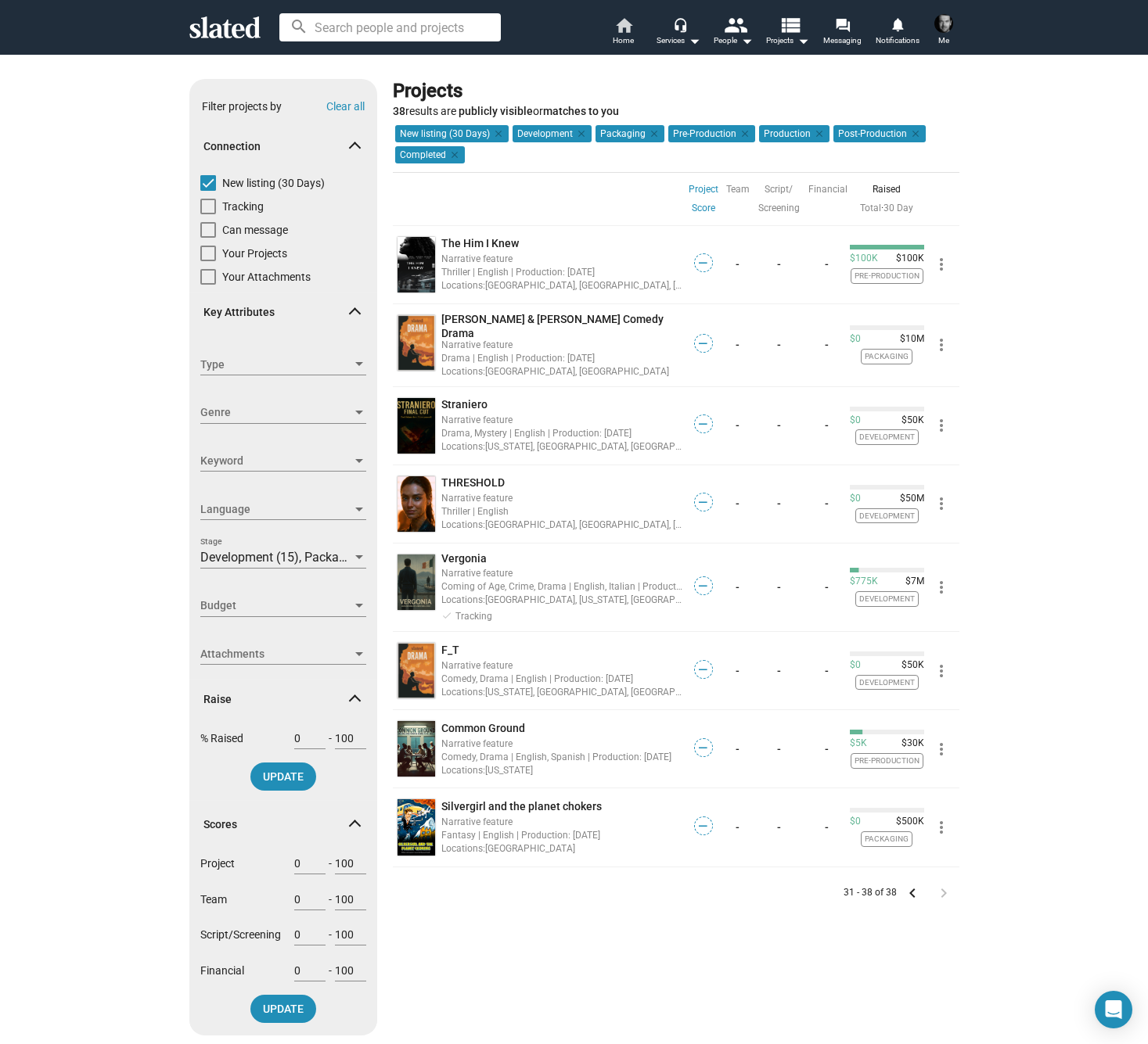
click at [623, 22] on mat-icon "home" at bounding box center [623, 24] width 19 height 18
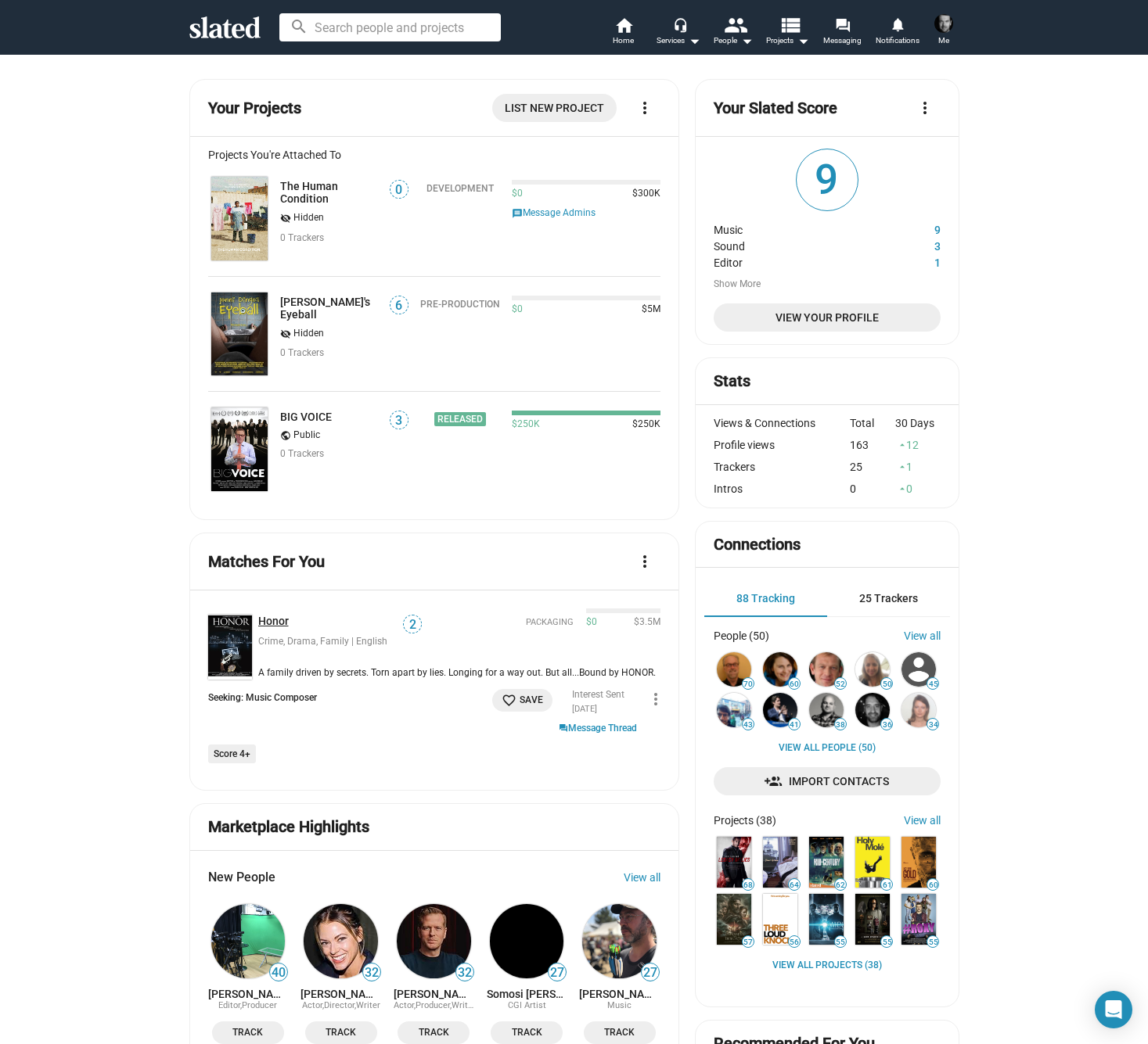
click at [272, 619] on link "Honor" at bounding box center [277, 622] width 37 height 14
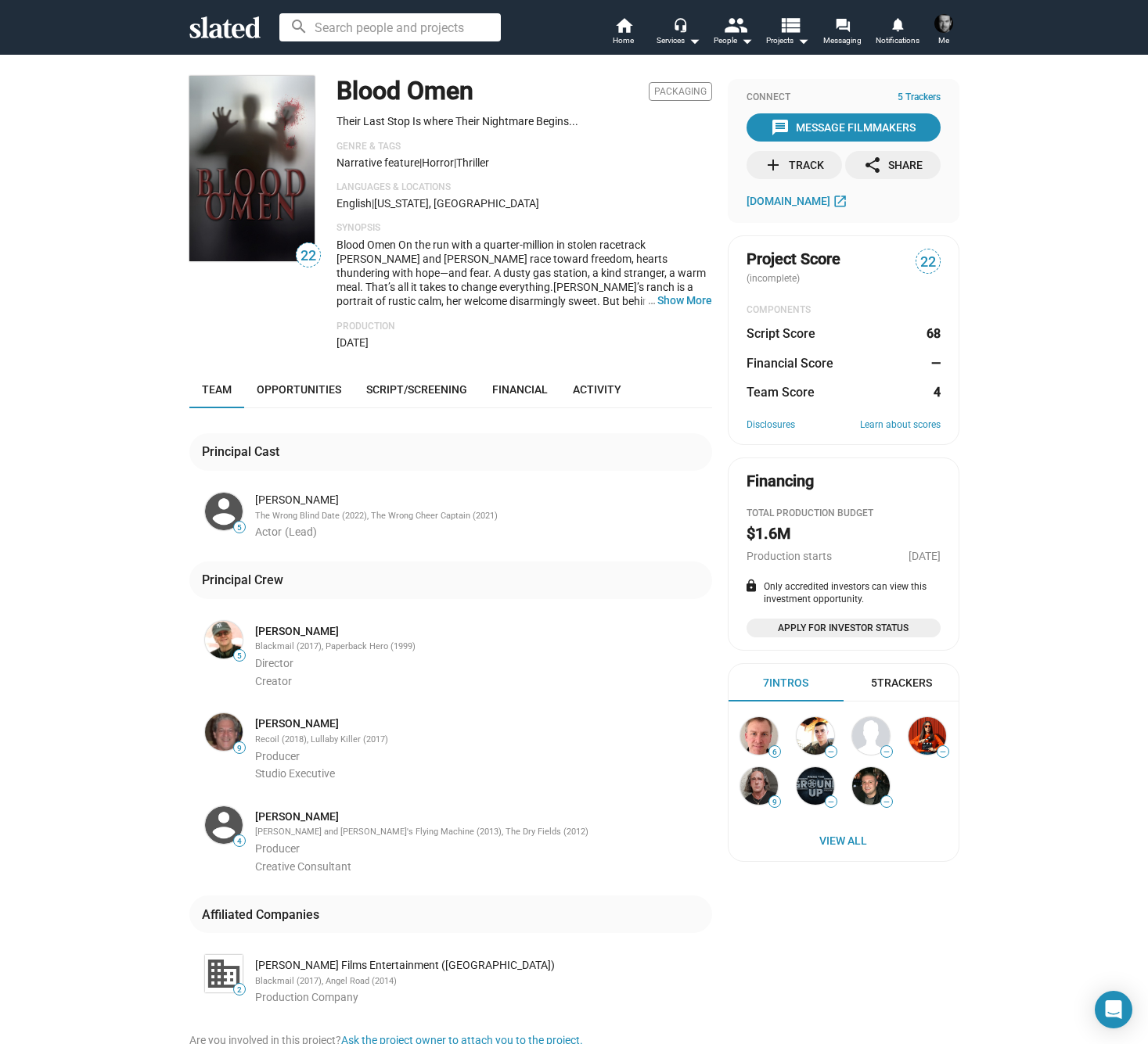
click at [795, 163] on div "add Track" at bounding box center [793, 165] width 60 height 28
click at [791, 198] on span "thebloodomenmovie.com" at bounding box center [788, 201] width 84 height 13
click at [302, 625] on link "Antony J. Bowman" at bounding box center [297, 631] width 84 height 14
click at [294, 717] on link "Mark Forstater" at bounding box center [297, 724] width 84 height 14
click at [281, 717] on link "Mark Forstater" at bounding box center [297, 724] width 84 height 14
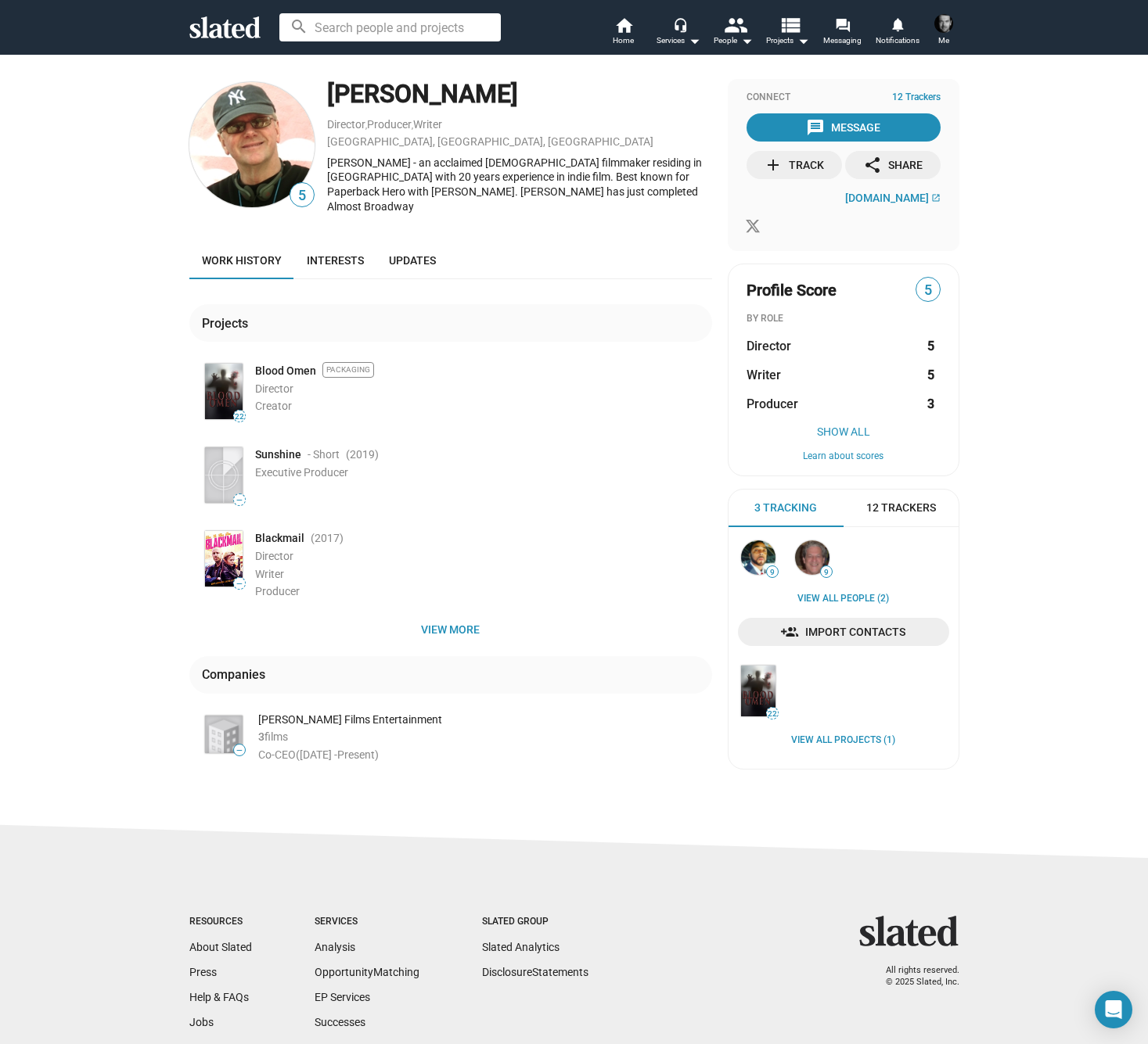
drag, startPoint x: 328, startPoint y: 88, endPoint x: 541, endPoint y: 92, distance: 213.0
click at [541, 92] on div "[PERSON_NAME]" at bounding box center [519, 94] width 385 height 34
copy div "[PERSON_NAME]"
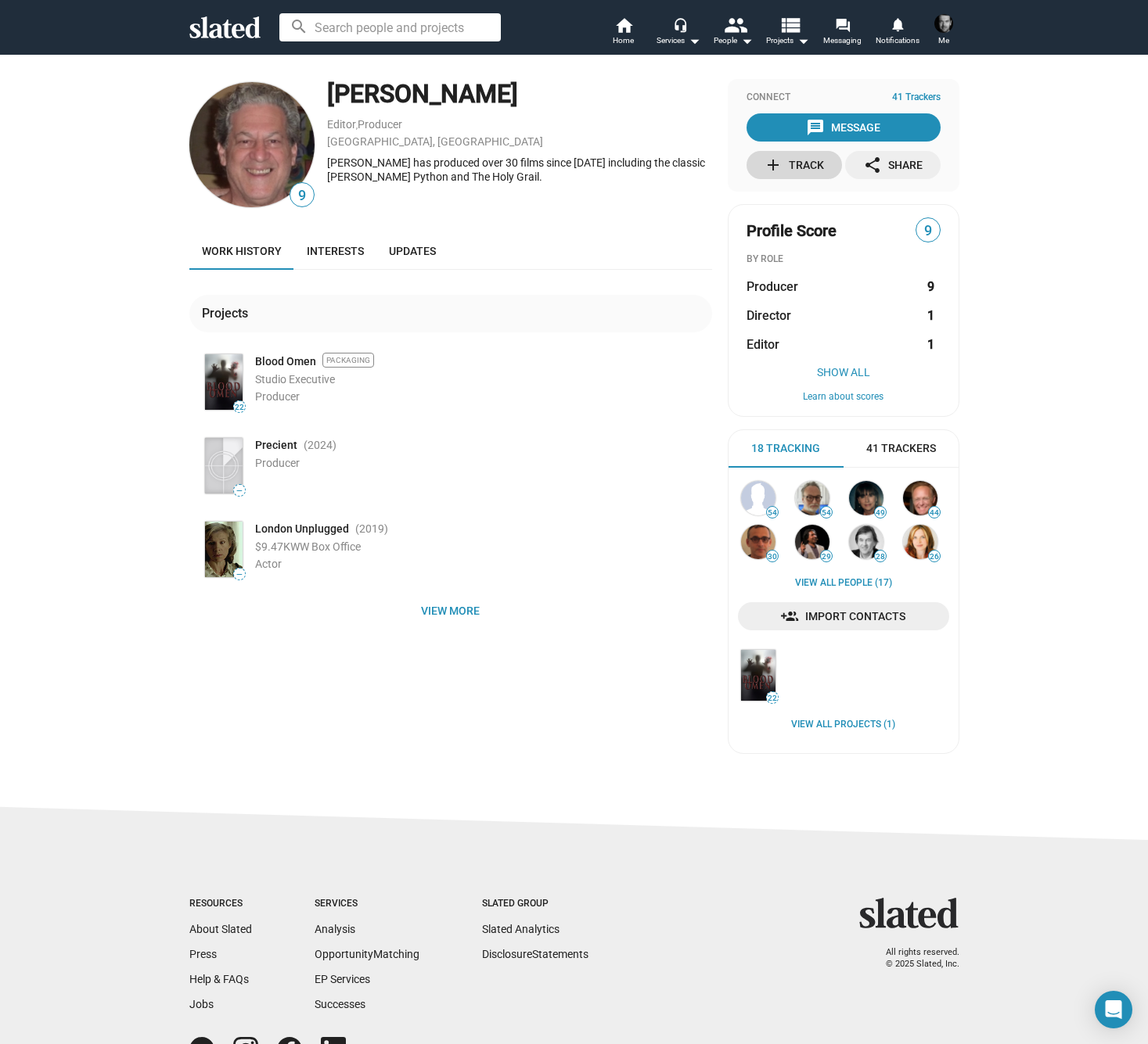
click at [808, 161] on div "add Track" at bounding box center [793, 165] width 60 height 28
drag, startPoint x: 520, startPoint y: 89, endPoint x: 330, endPoint y: 91, distance: 190.0
click at [330, 91] on div "Mark Forstater" at bounding box center [519, 94] width 385 height 34
copy div "Mark Forstater"
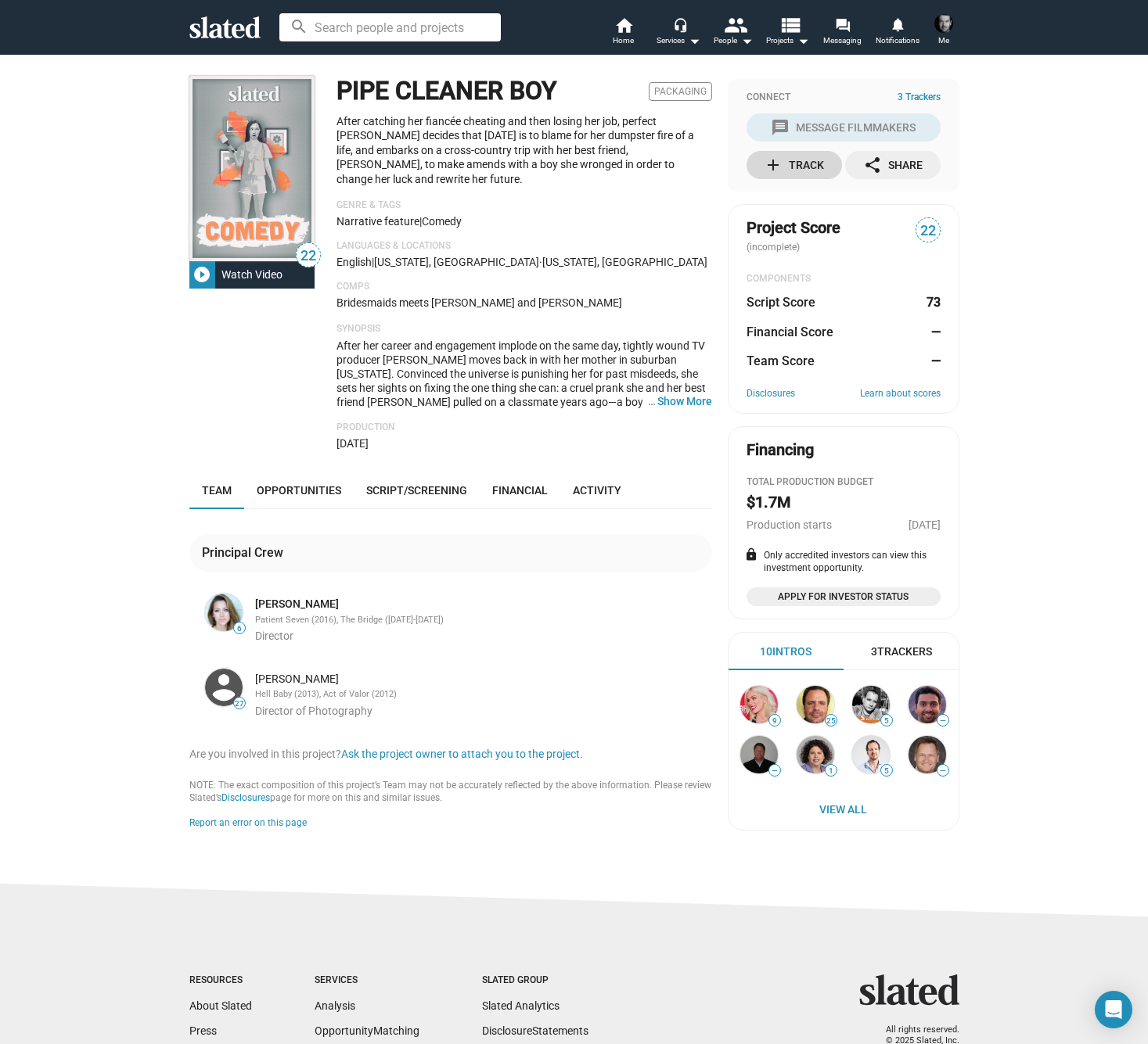
click at [797, 162] on div "add Track" at bounding box center [793, 165] width 60 height 28
click at [309, 597] on link "[PERSON_NAME]" at bounding box center [297, 604] width 84 height 14
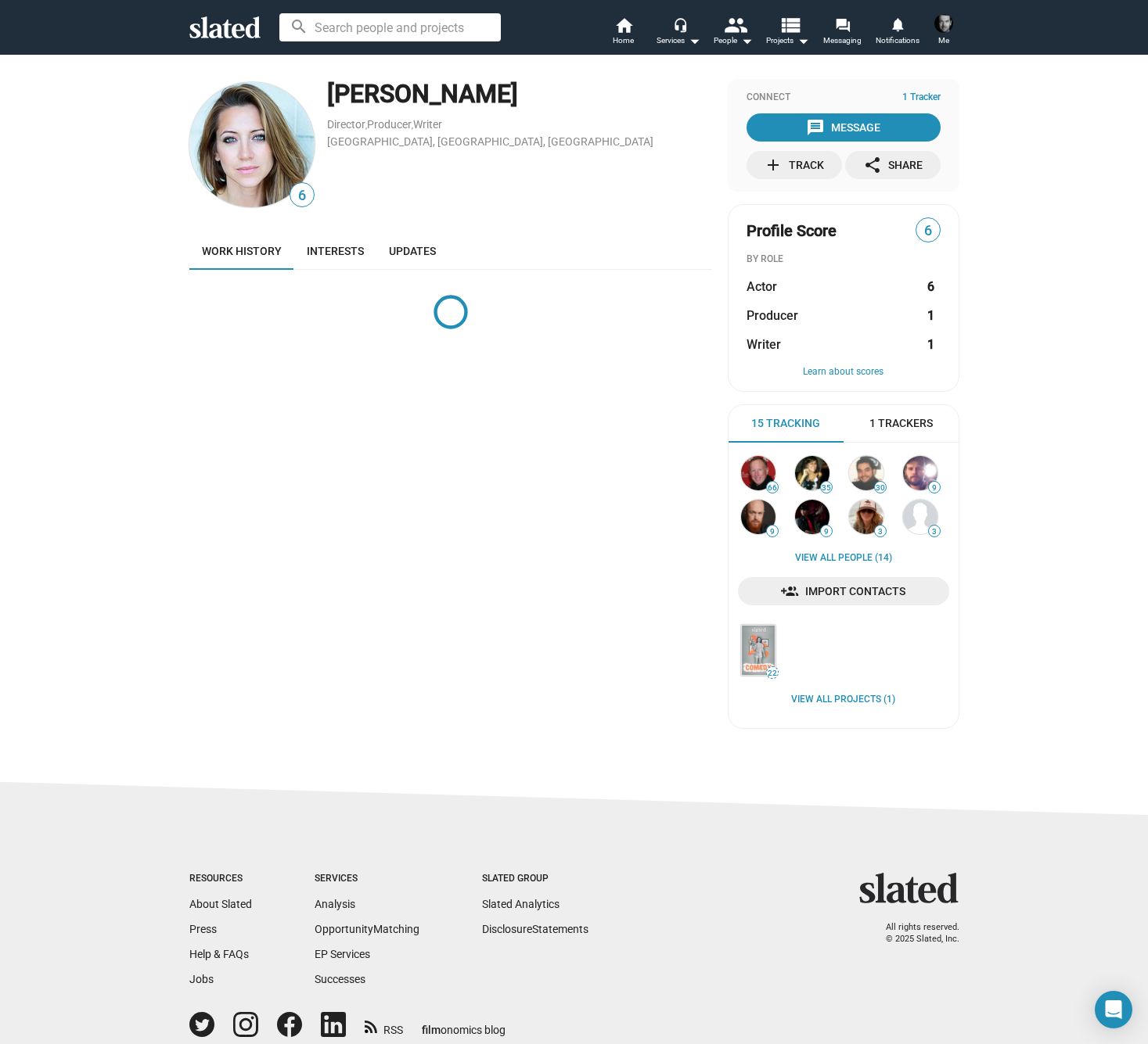
drag, startPoint x: 540, startPoint y: 93, endPoint x: 330, endPoint y: 92, distance: 210.0
click at [330, 92] on div "[PERSON_NAME]" at bounding box center [519, 94] width 385 height 34
copy div "[PERSON_NAME]"
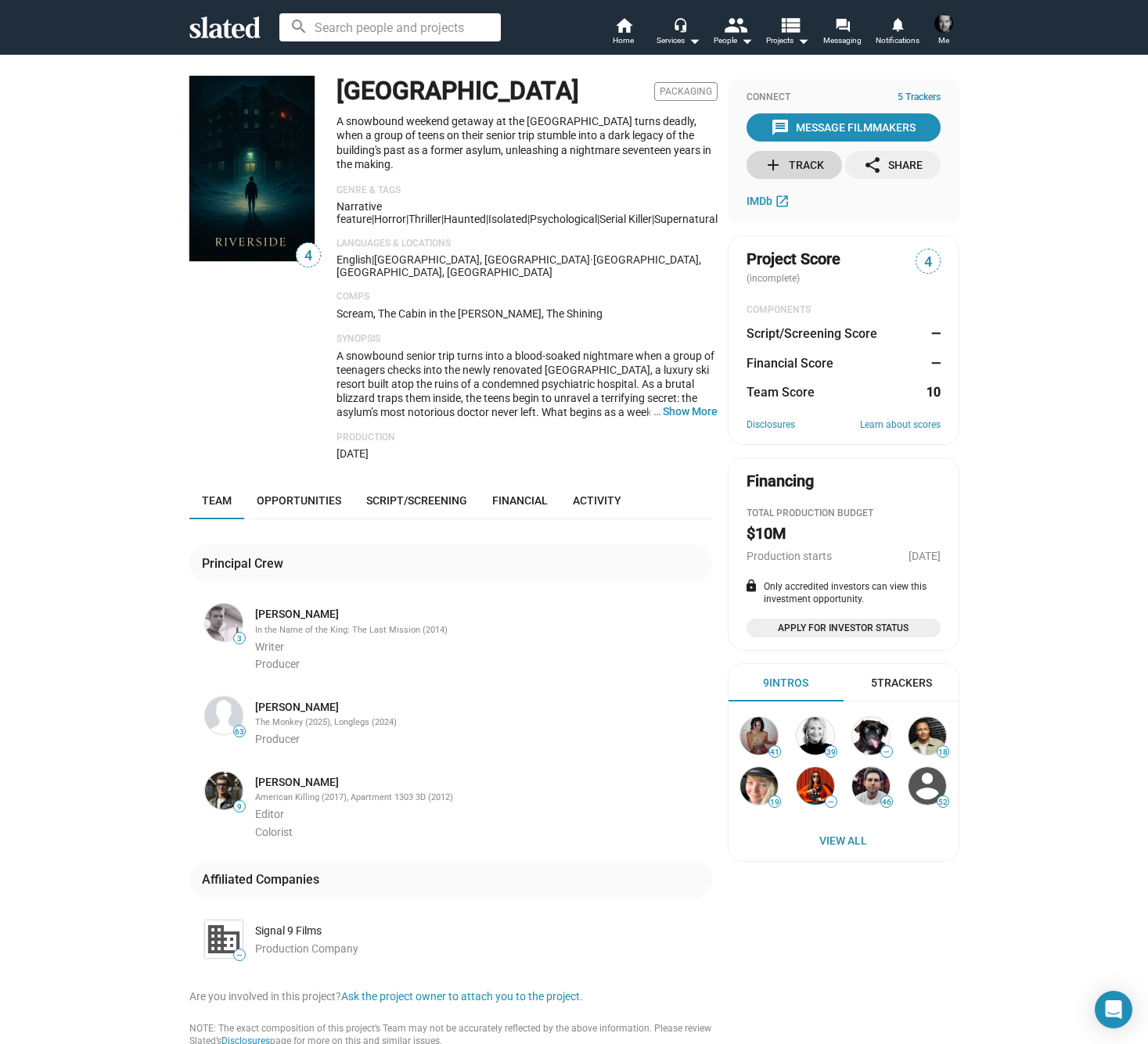
click at [795, 159] on div "add Track" at bounding box center [793, 165] width 60 height 28
click at [285, 700] on link "Jonathan DuBois" at bounding box center [297, 707] width 84 height 14
click at [272, 607] on link "Joel Ross" at bounding box center [297, 614] width 84 height 14
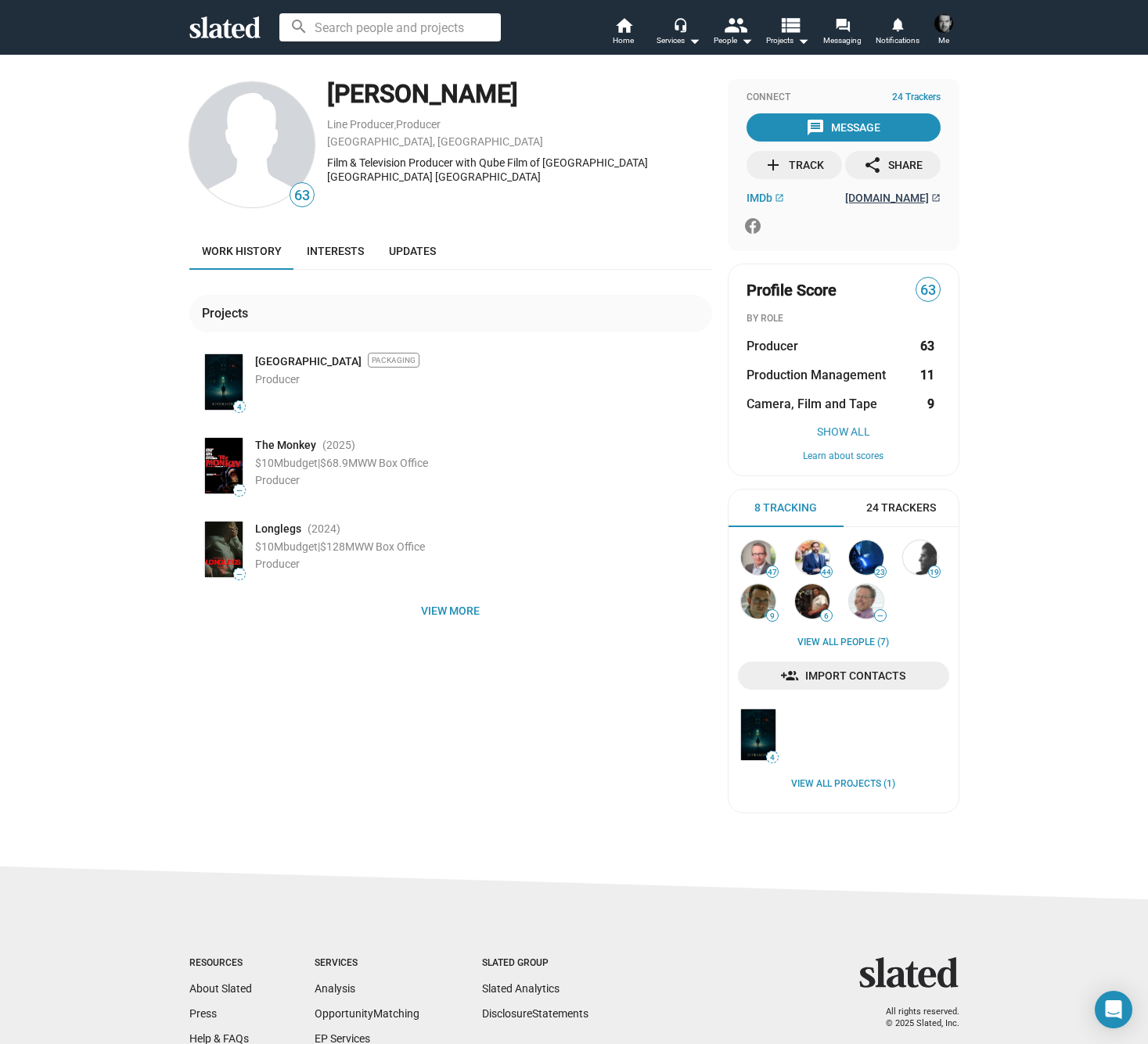
click at [876, 198] on span "qubefilm.com" at bounding box center [887, 198] width 84 height 13
click at [803, 162] on div "add Track" at bounding box center [793, 165] width 60 height 28
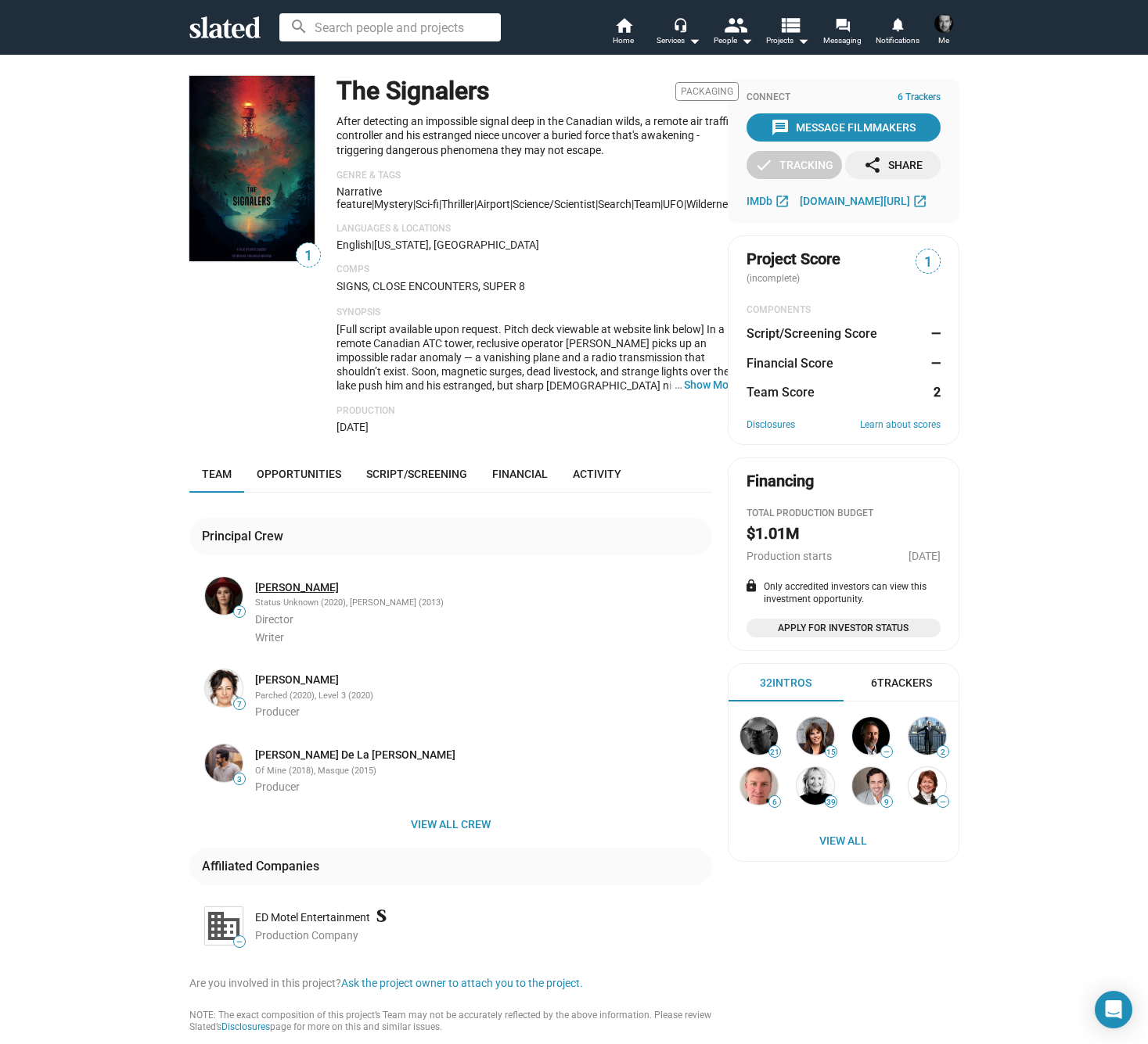
click at [283, 581] on link "[PERSON_NAME]" at bounding box center [297, 588] width 84 height 14
click at [282, 672] on link "[PERSON_NAME]" at bounding box center [297, 680] width 84 height 14
click at [314, 672] on link "Christine Celozzi" at bounding box center [297, 680] width 84 height 14
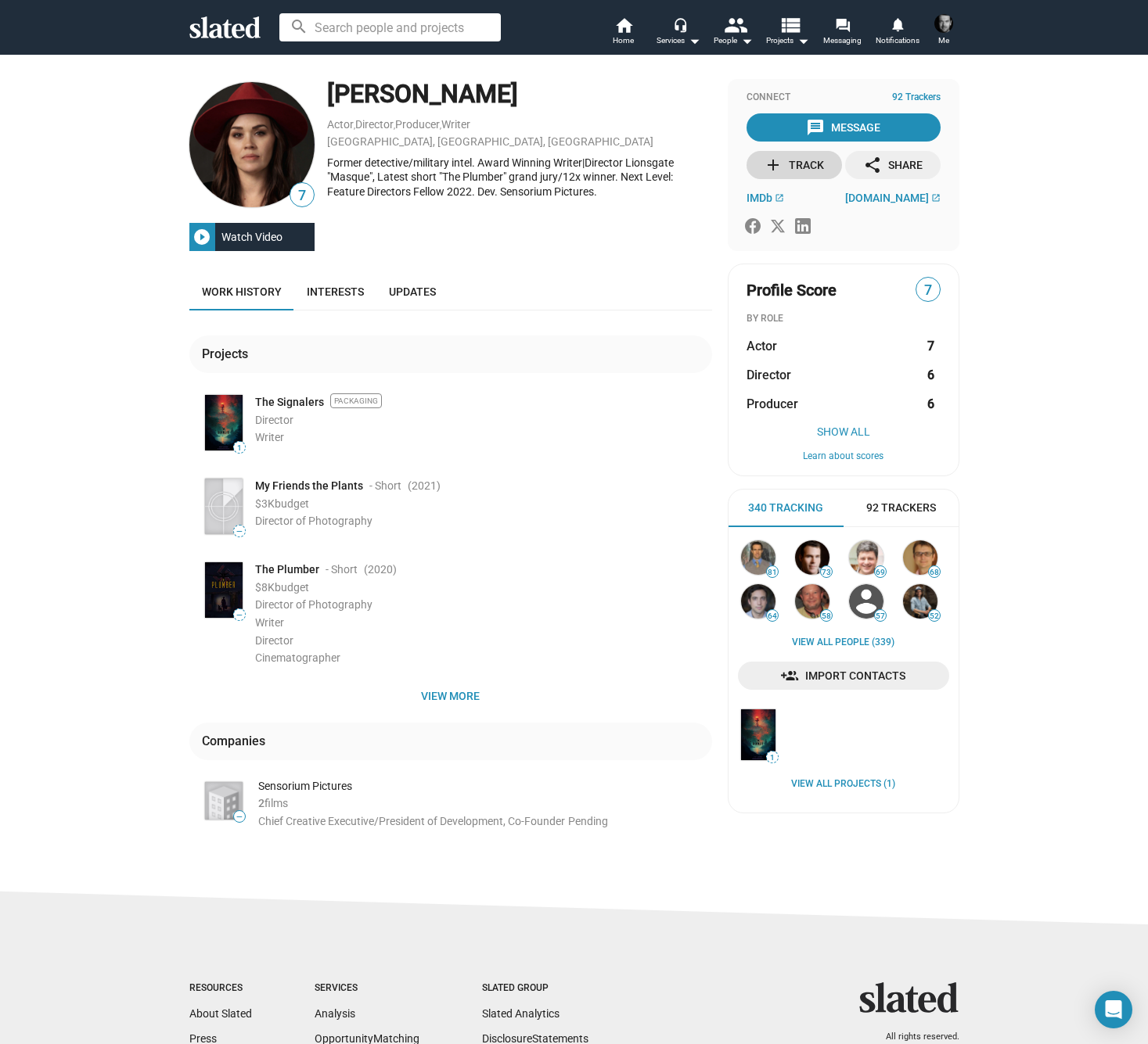
click at [804, 168] on div "add Track" at bounding box center [793, 165] width 60 height 28
click at [754, 224] on icon at bounding box center [752, 225] width 15 height 15
click at [779, 224] on icon at bounding box center [778, 226] width 14 height 13
click at [875, 195] on span "catecarson.com" at bounding box center [887, 198] width 84 height 13
click at [751, 195] on span "IMDb" at bounding box center [759, 198] width 26 height 13
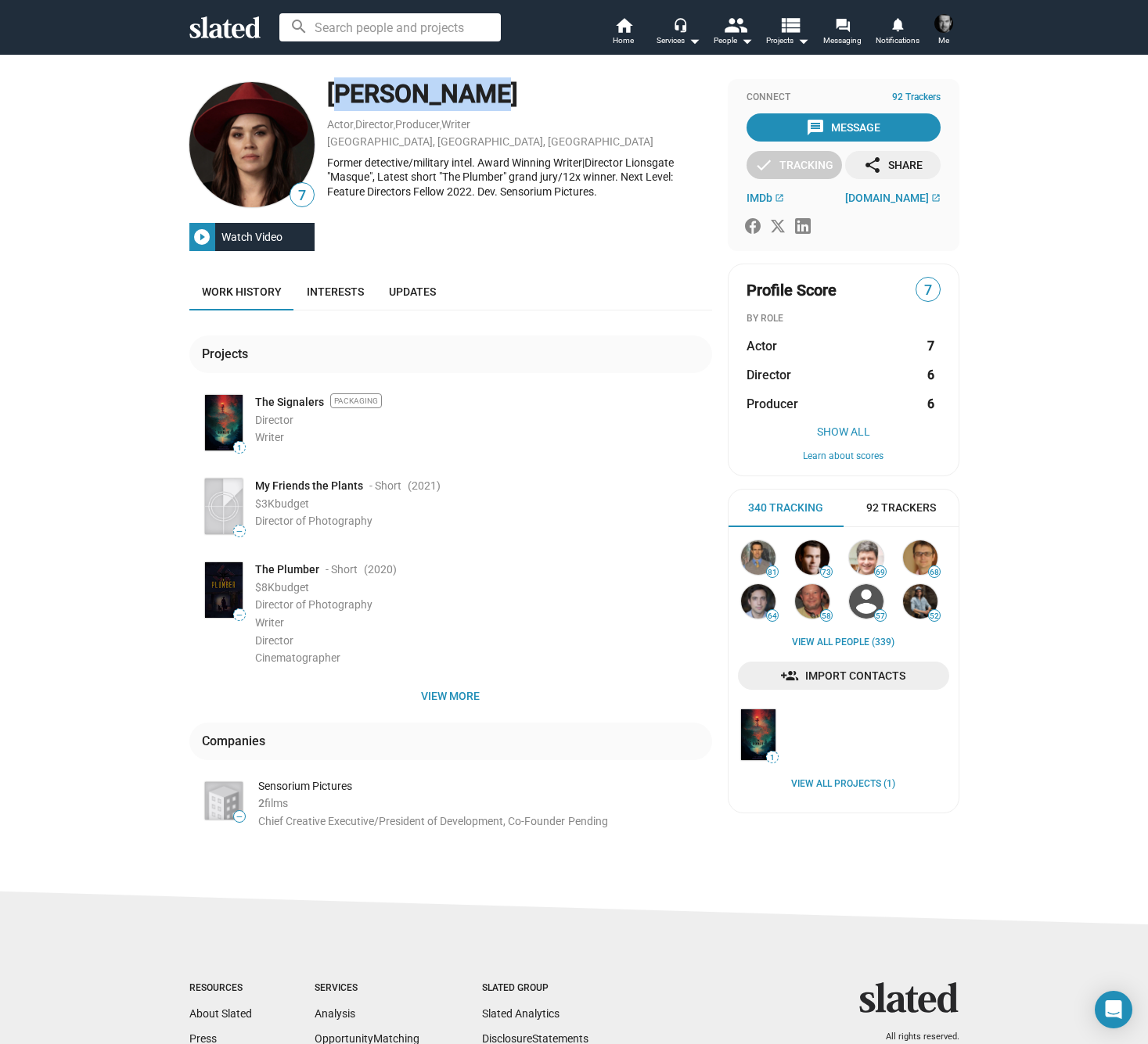
drag, startPoint x: 518, startPoint y: 88, endPoint x: 327, endPoint y: 97, distance: 191.2
click at [327, 97] on div "Cate Carson" at bounding box center [519, 94] width 385 height 34
copy div "Cate Carson"
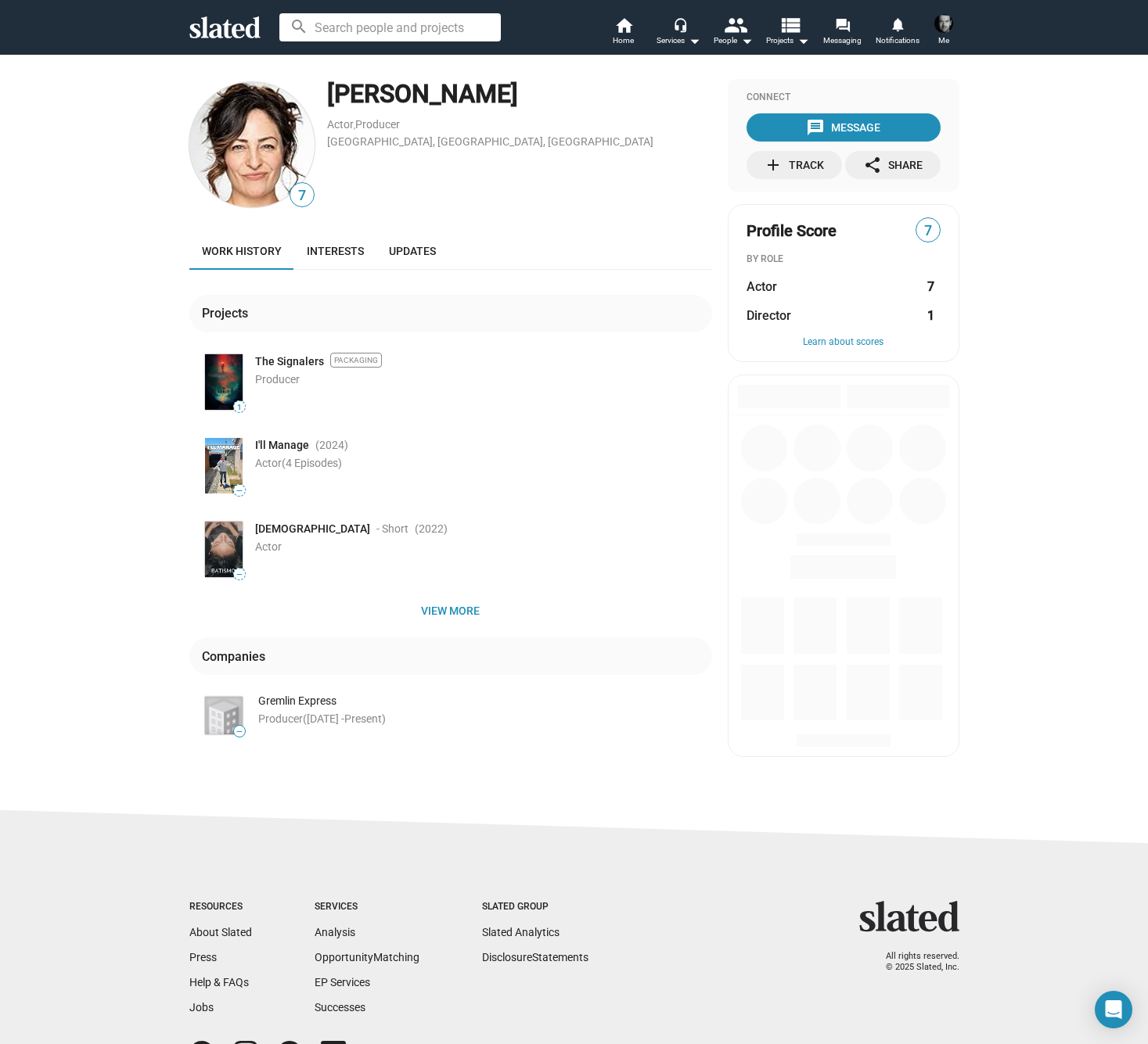
drag, startPoint x: 547, startPoint y: 91, endPoint x: 327, endPoint y: 83, distance: 220.1
click at [327, 83] on div "[PERSON_NAME]" at bounding box center [519, 94] width 385 height 34
copy div "[PERSON_NAME]"
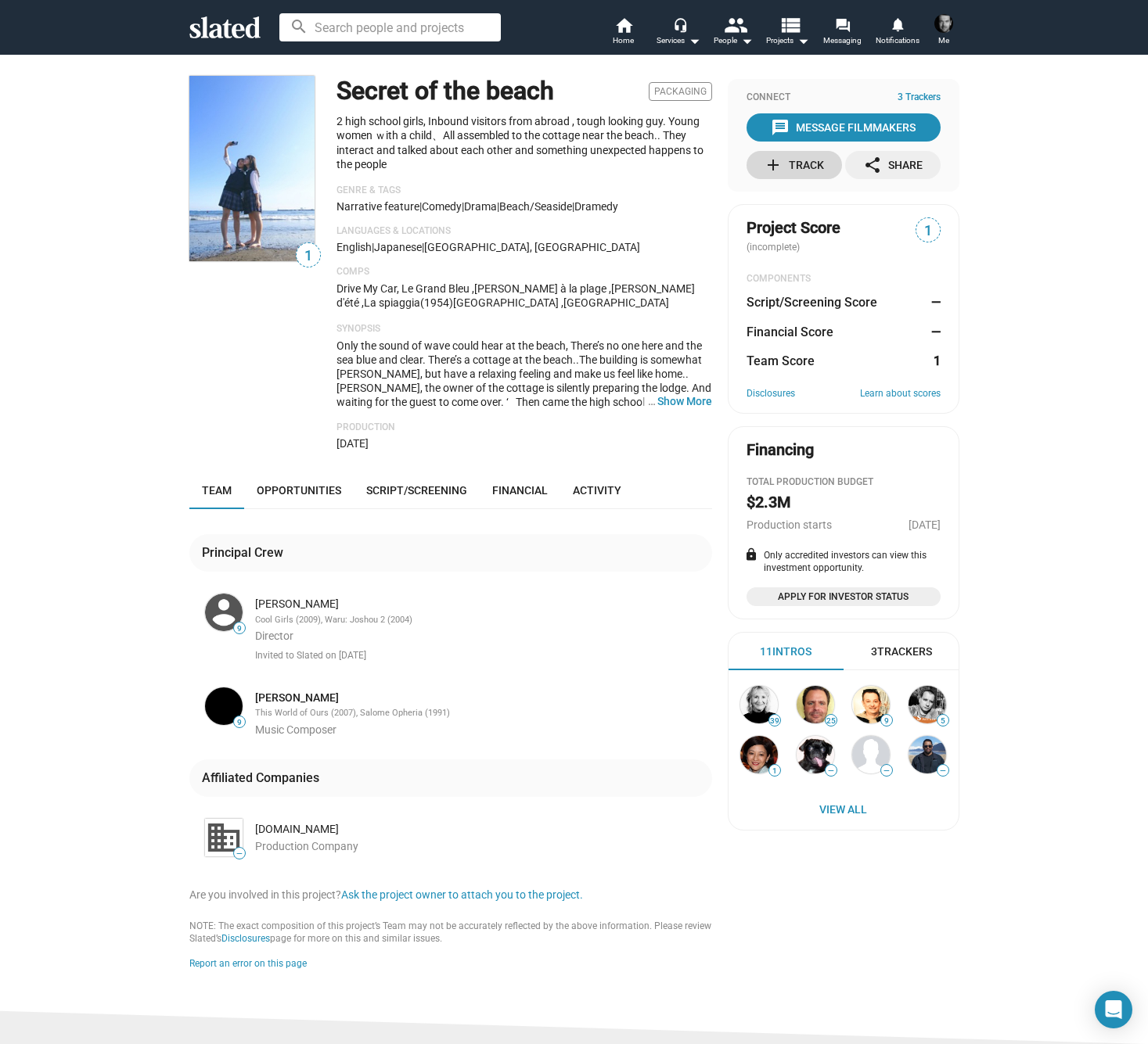
click at [801, 167] on div "add Track" at bounding box center [793, 165] width 60 height 28
click at [280, 599] on div "[PERSON_NAME]" at bounding box center [482, 604] width 454 height 14
click at [281, 597] on div "Kei Nakata" at bounding box center [482, 604] width 454 height 14
